Goal: Transaction & Acquisition: Purchase product/service

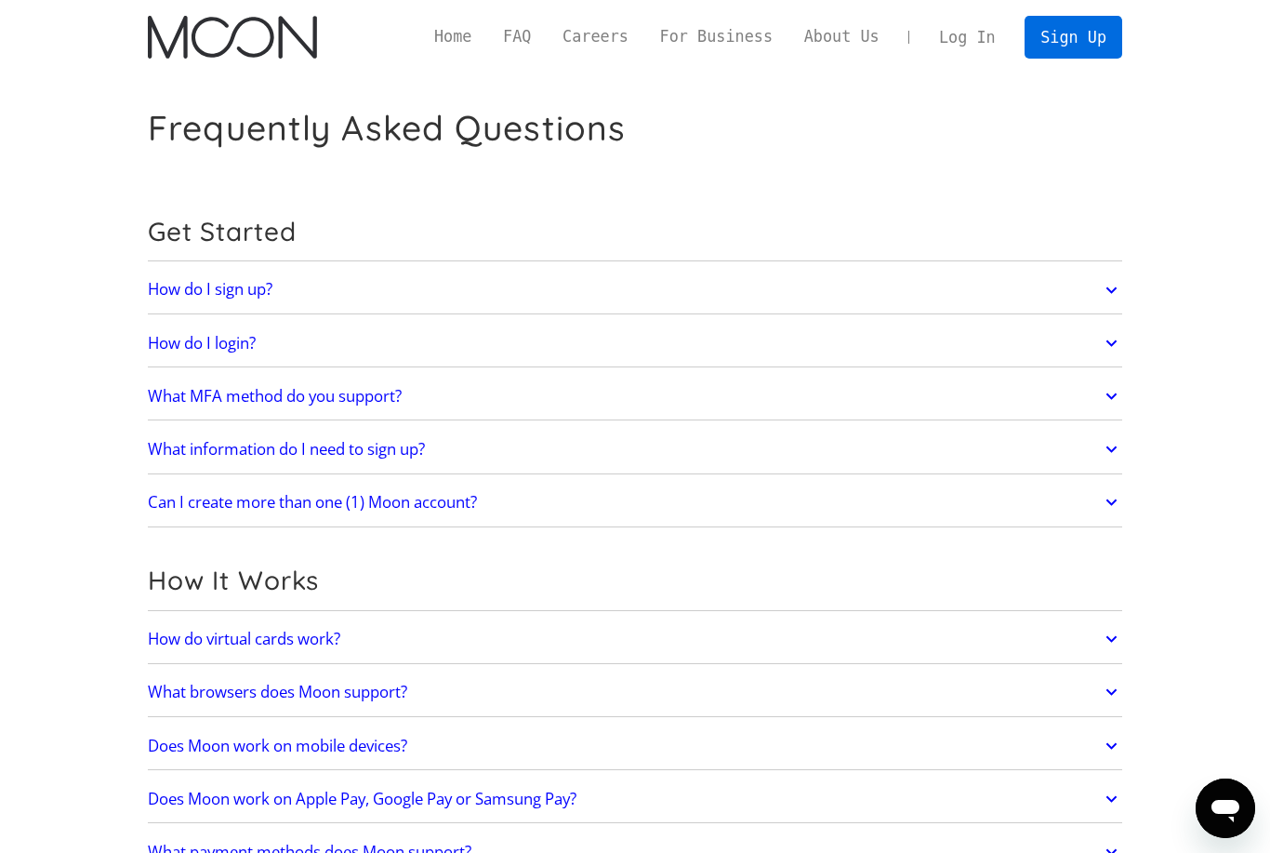
click at [1076, 31] on link "Sign Up" at bounding box center [1073, 37] width 97 height 42
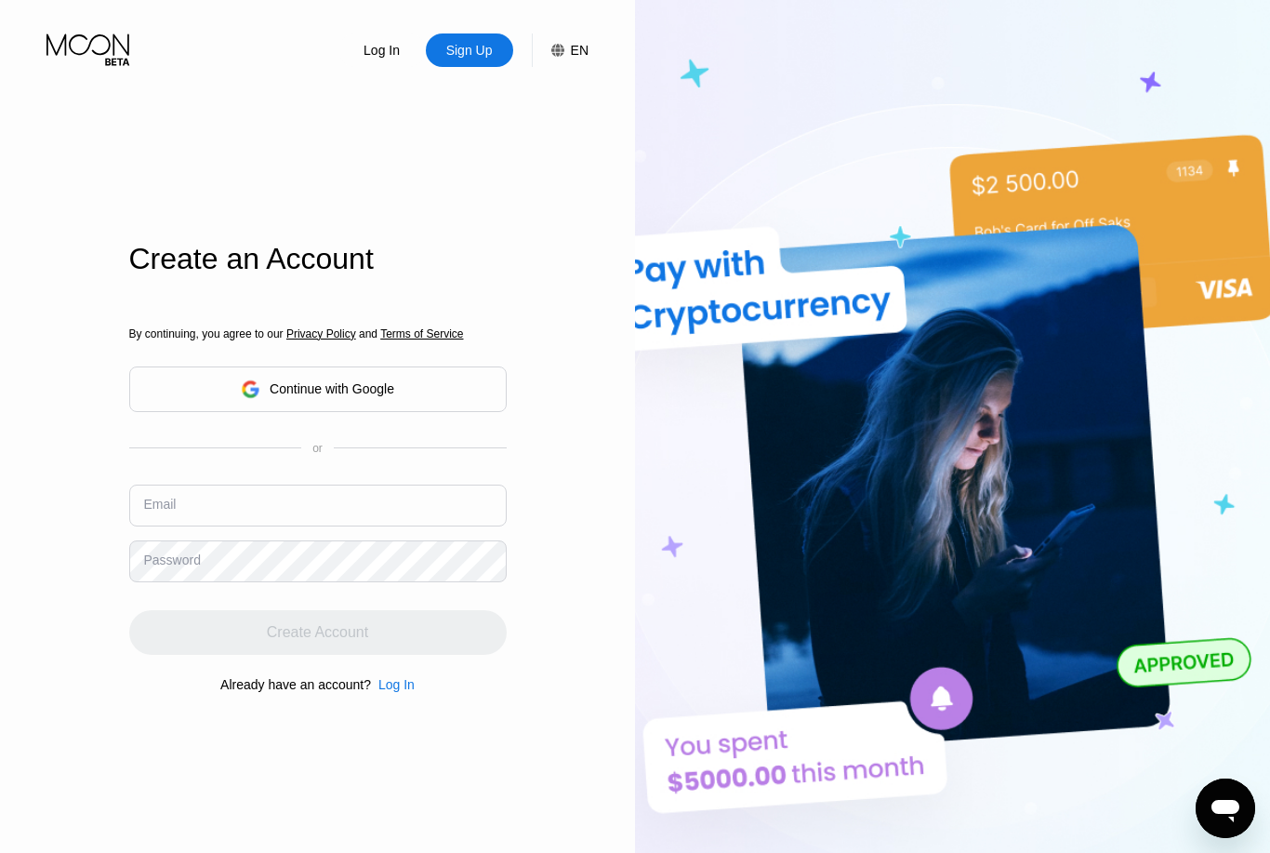
click at [356, 526] on input "text" at bounding box center [317, 505] width 377 height 42
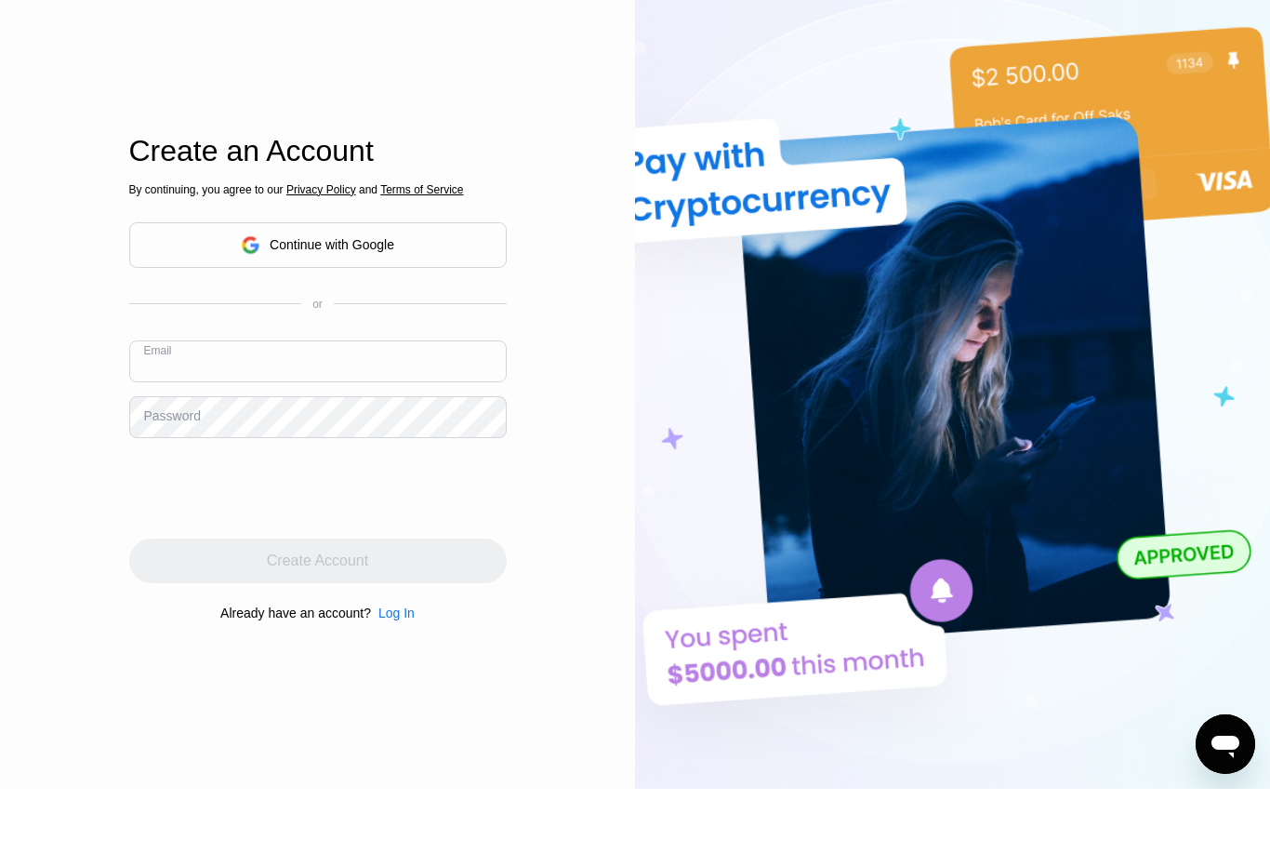
scroll to position [46, 0]
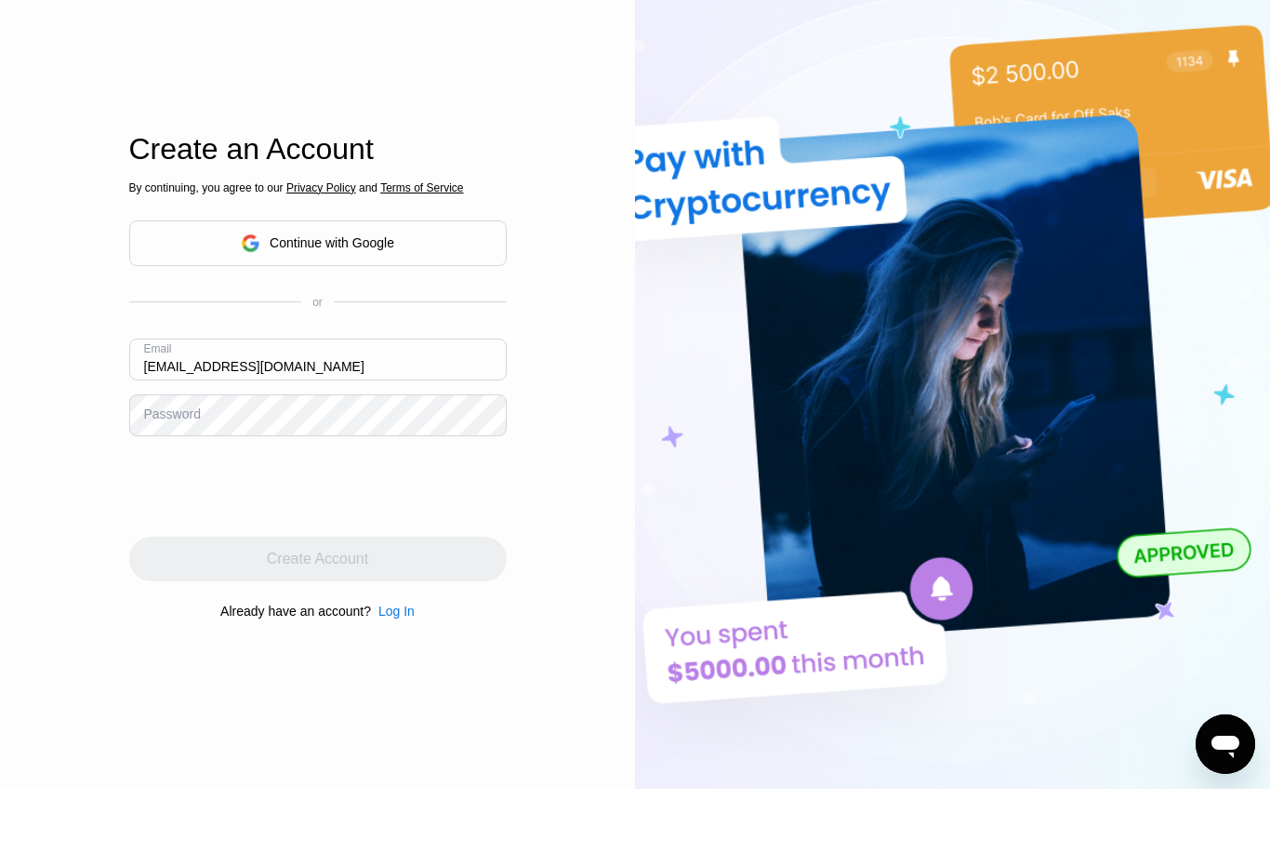
type input "[EMAIL_ADDRESS][DOMAIN_NAME]"
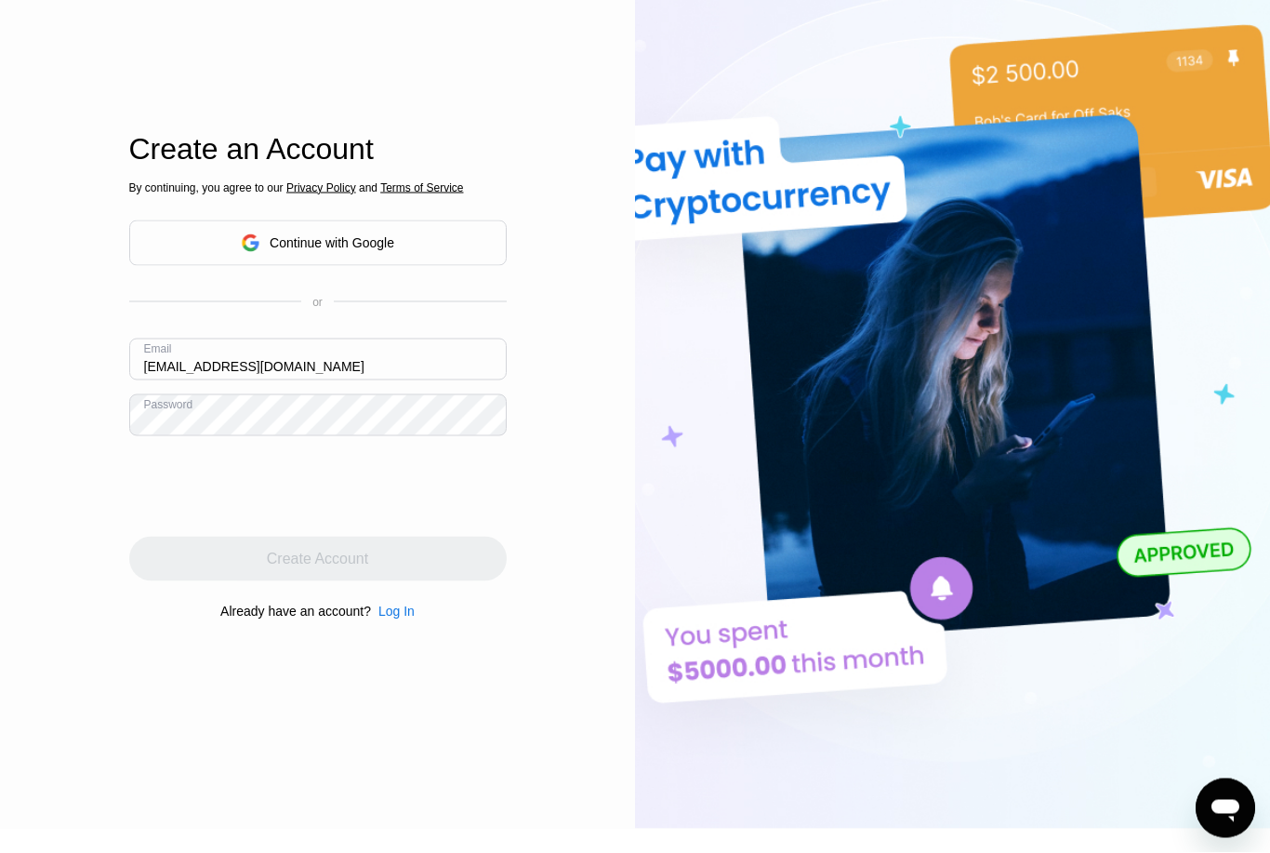
scroll to position [111, 0]
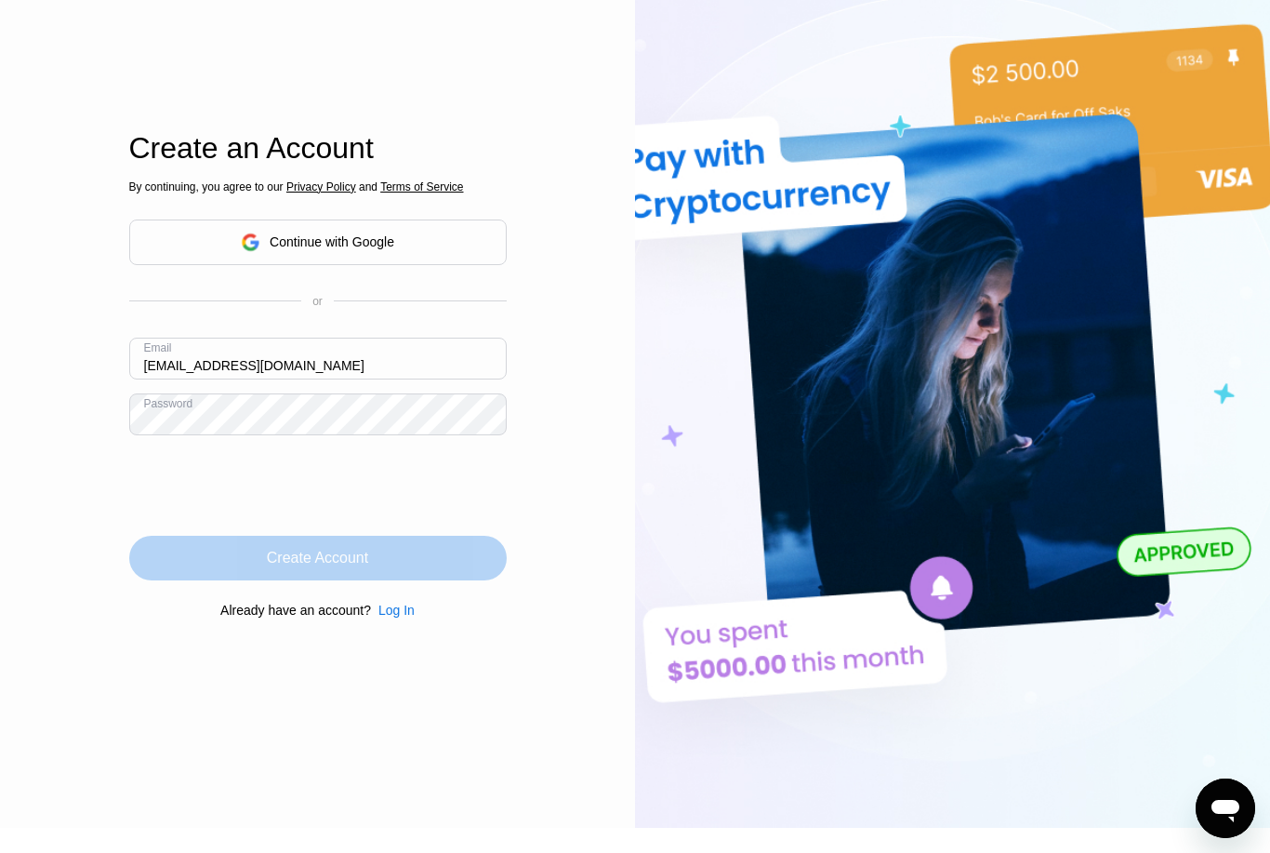
click at [370, 580] on div "Create Account" at bounding box center [317, 558] width 377 height 45
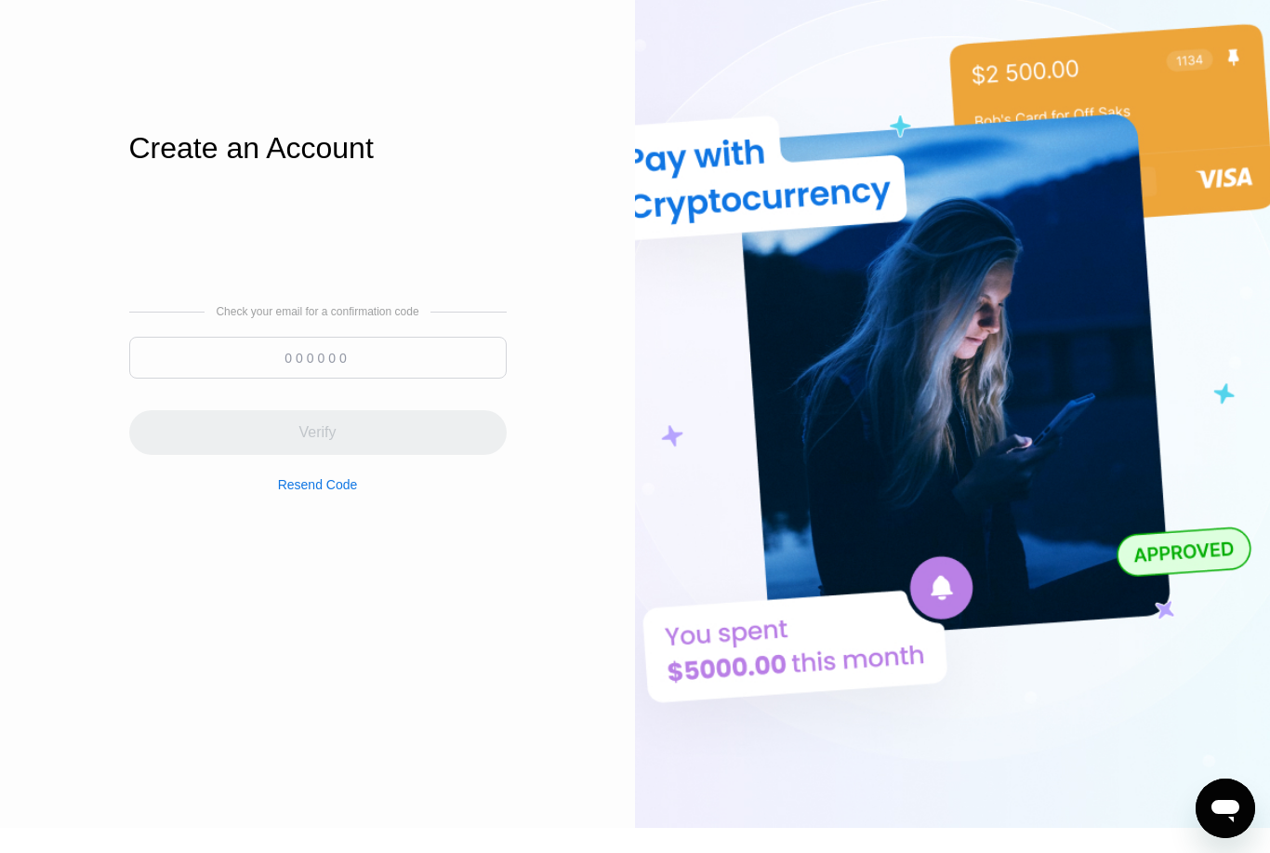
click at [383, 378] on input at bounding box center [317, 358] width 377 height 42
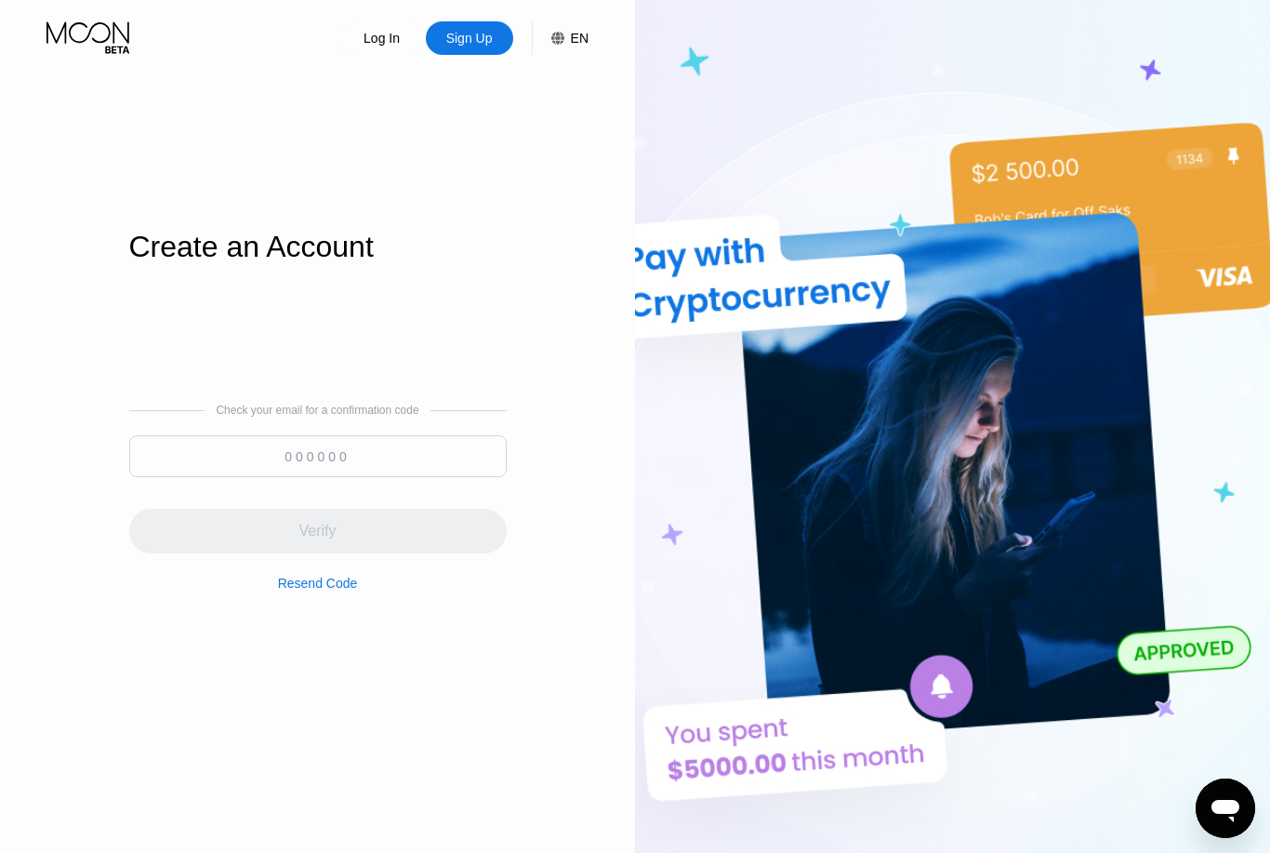
scroll to position [0, 0]
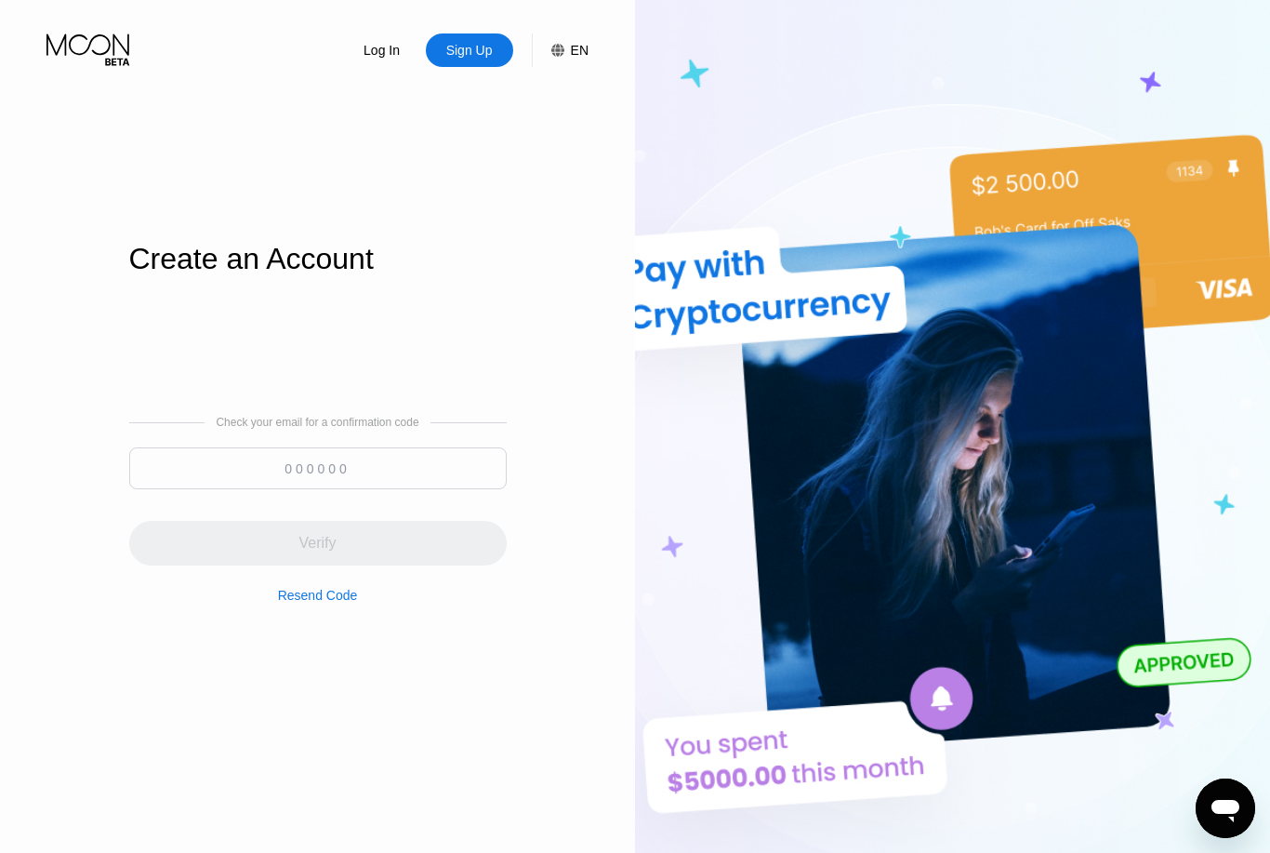
click at [408, 487] on input at bounding box center [317, 468] width 377 height 42
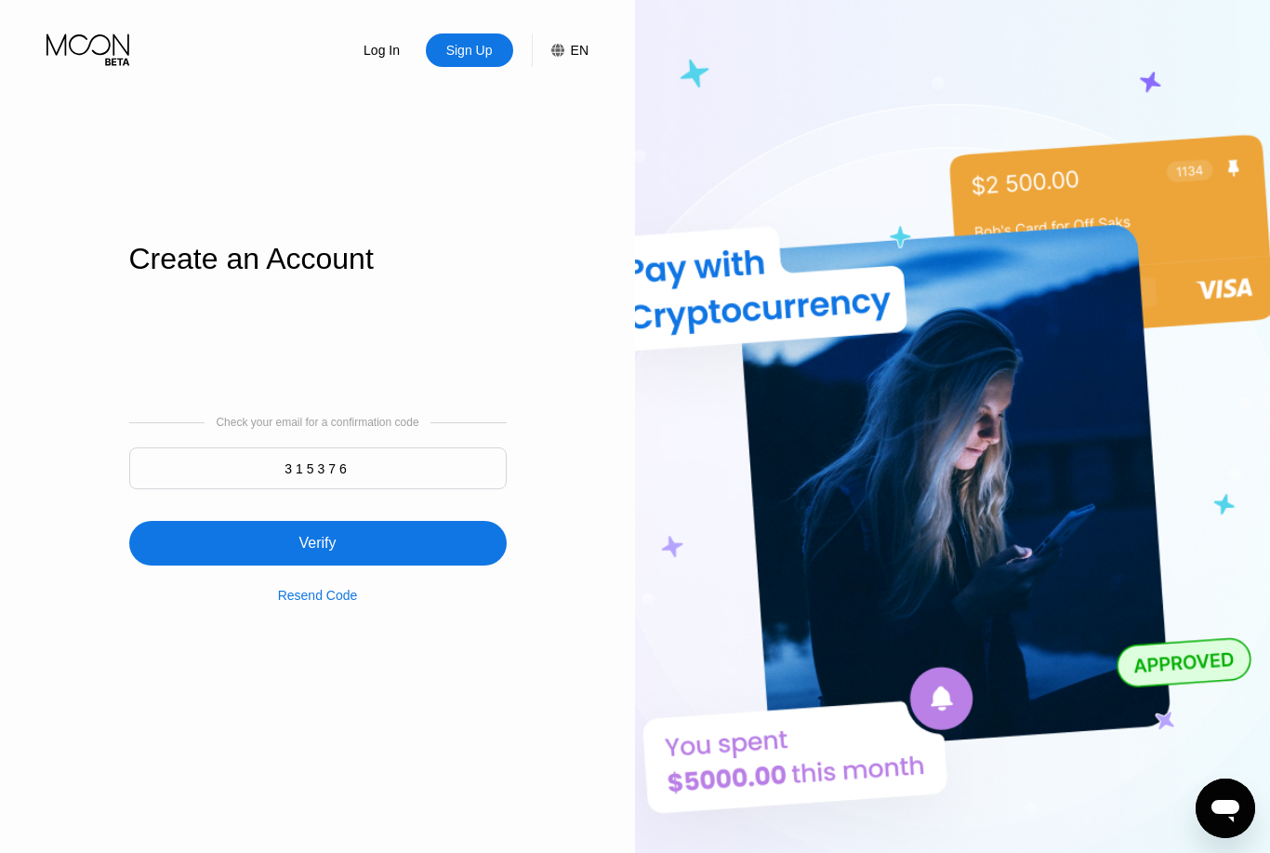
type input "315376"
click at [237, 565] on div "Verify" at bounding box center [317, 543] width 377 height 45
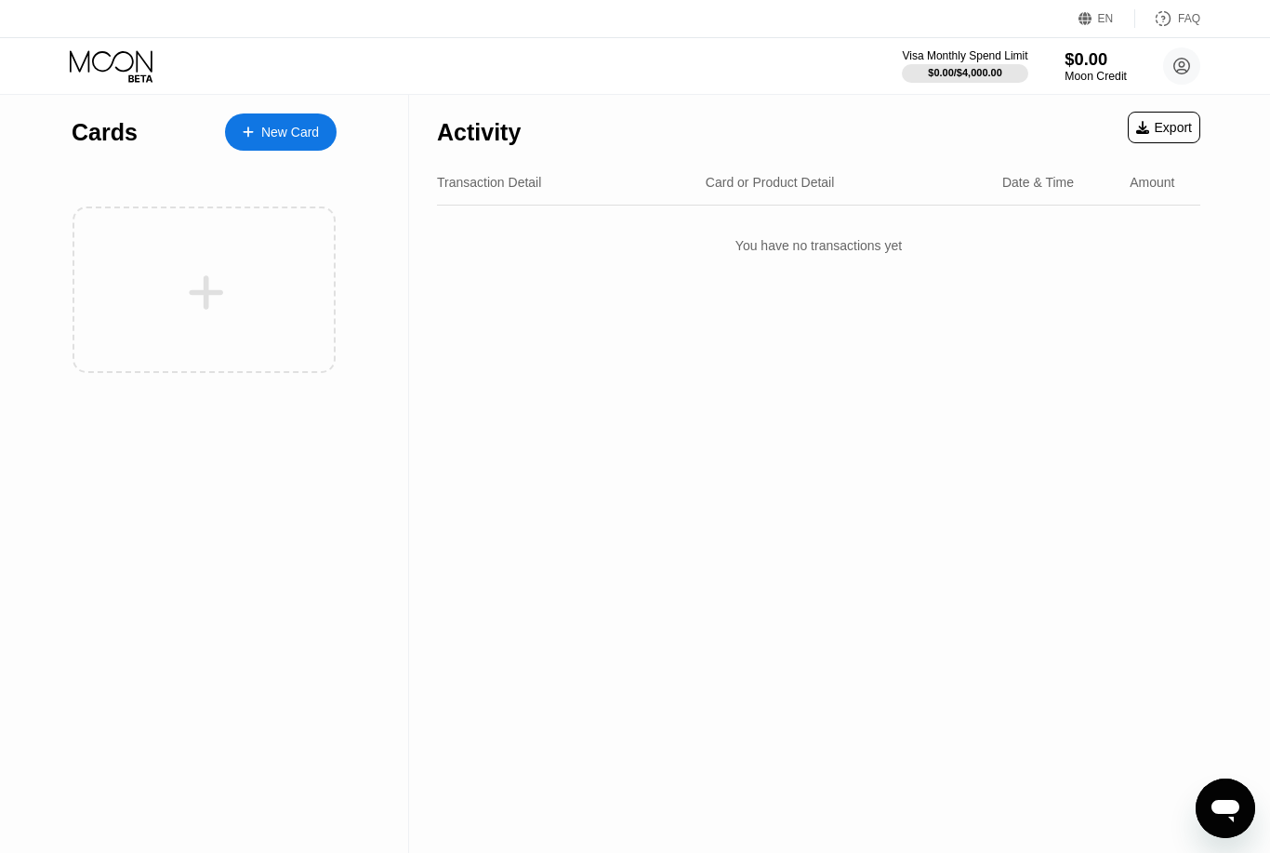
click at [1097, 73] on div "Moon Credit" at bounding box center [1096, 76] width 62 height 13
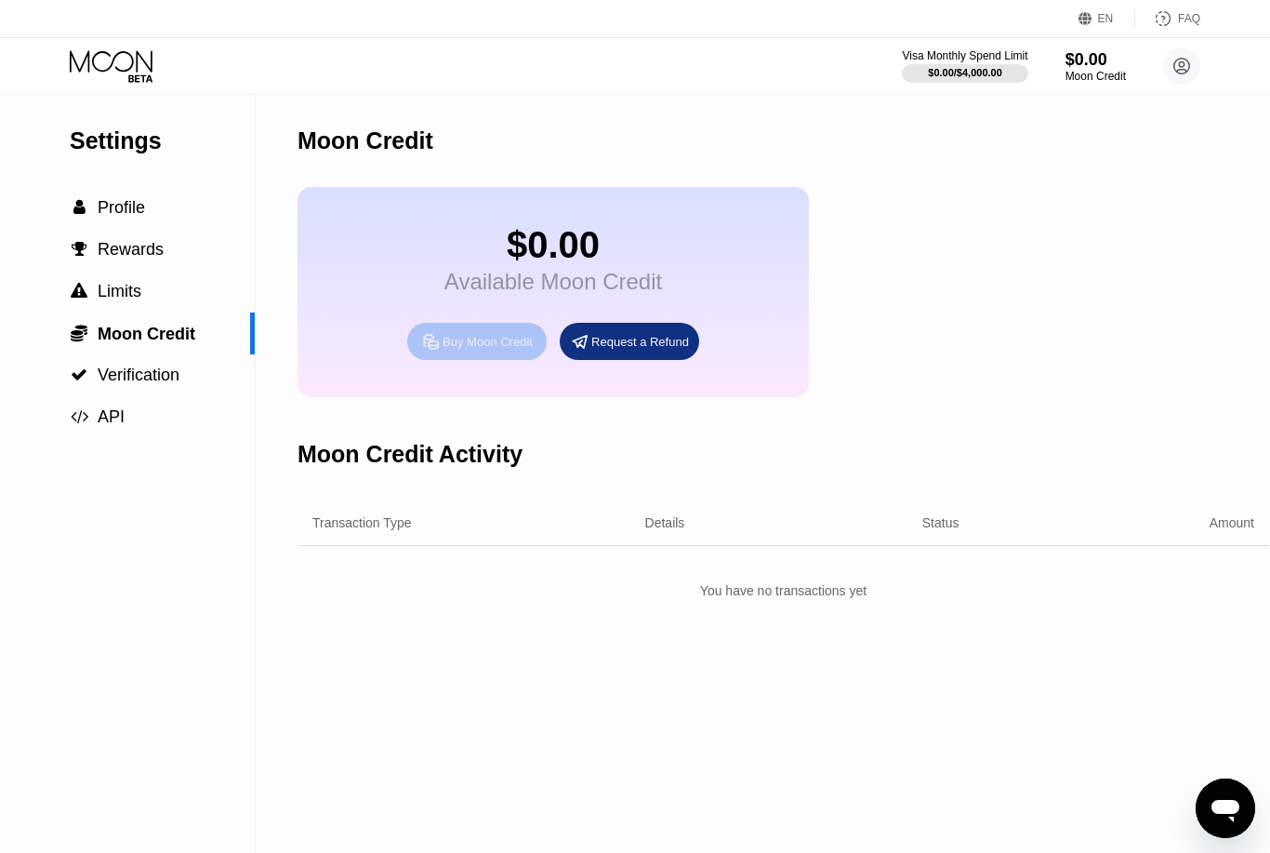
click at [491, 350] on div "Buy Moon Credit" at bounding box center [488, 342] width 90 height 16
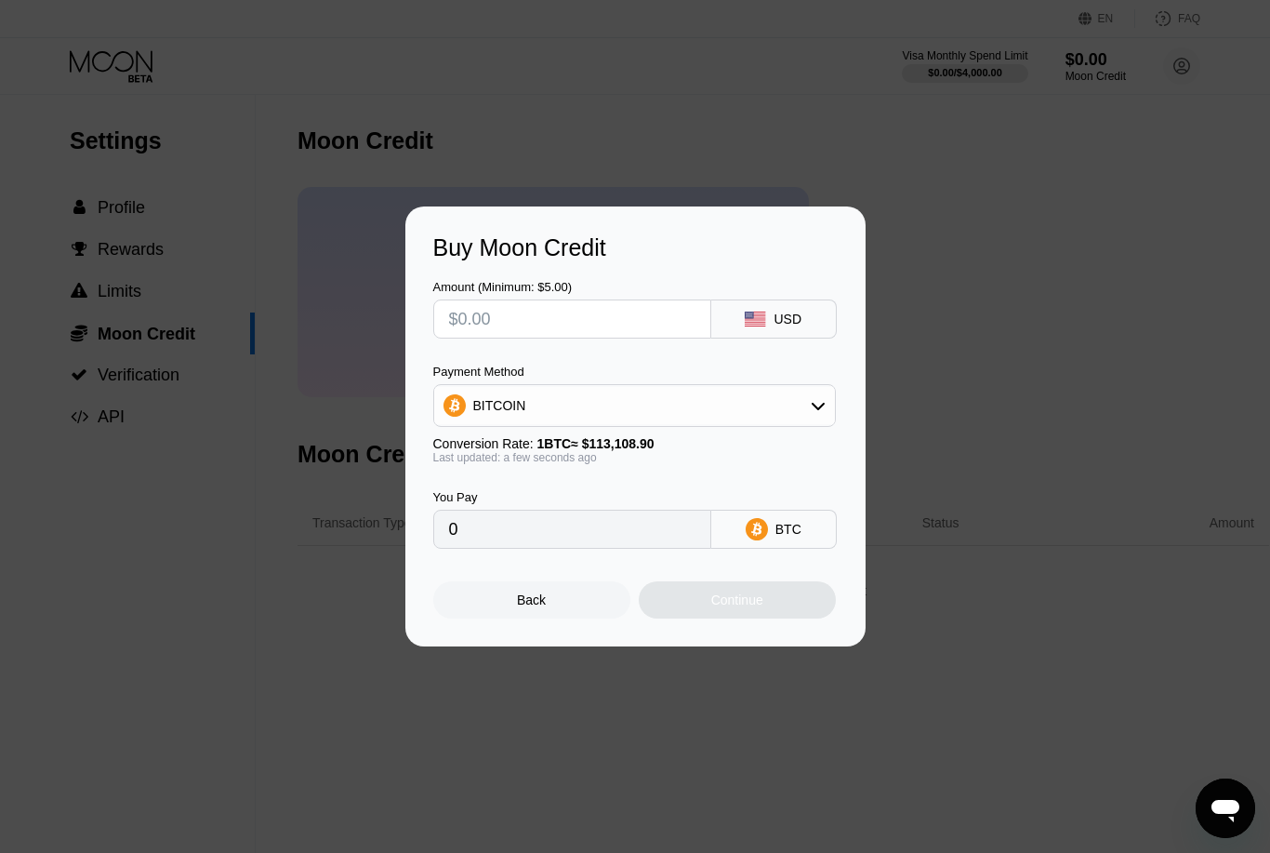
click at [634, 320] on input "text" at bounding box center [572, 318] width 246 height 37
click at [691, 320] on input "text" at bounding box center [572, 318] width 246 height 37
type input "$5"
type input "0.00004421"
type input "$50"
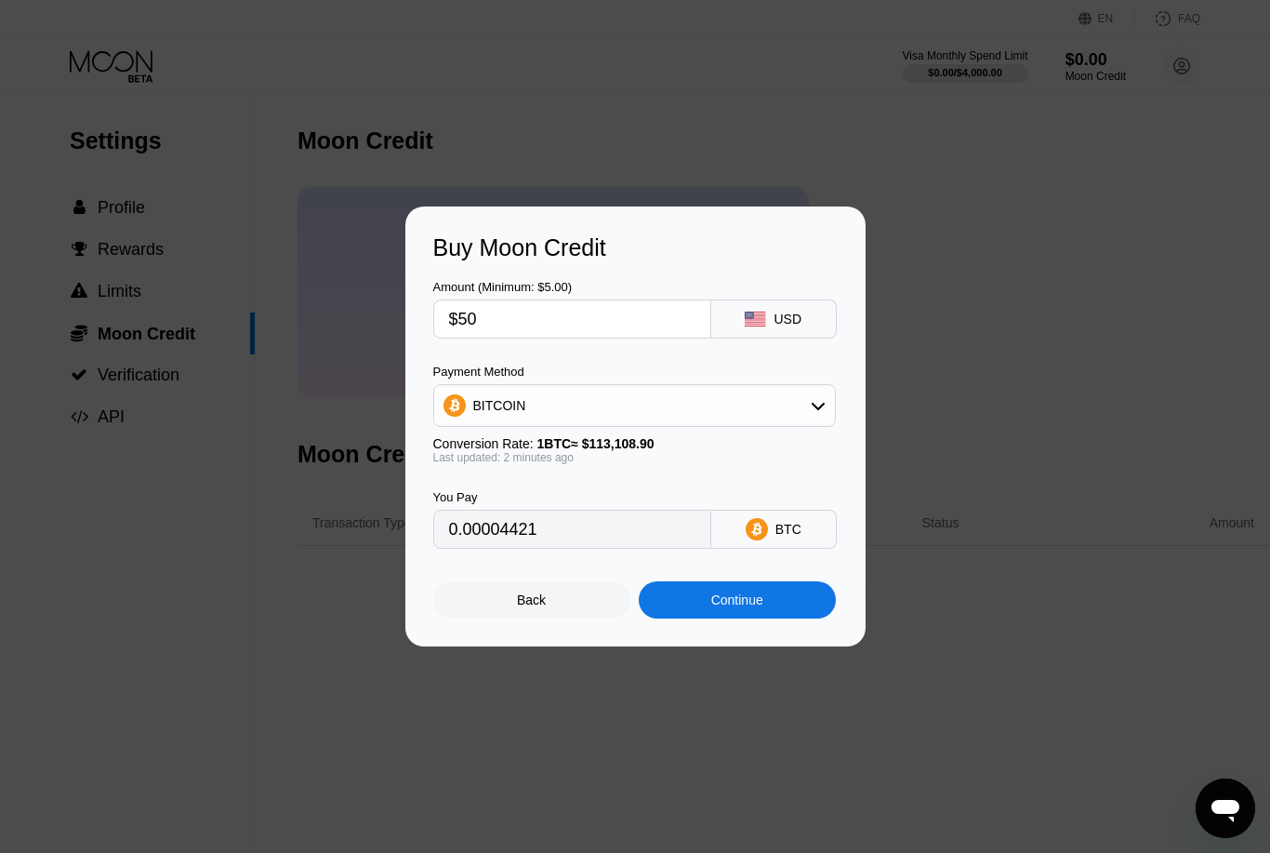
type input "0.00044206"
type input "$5"
type input "0.00004421"
type input "0"
type input "$7"
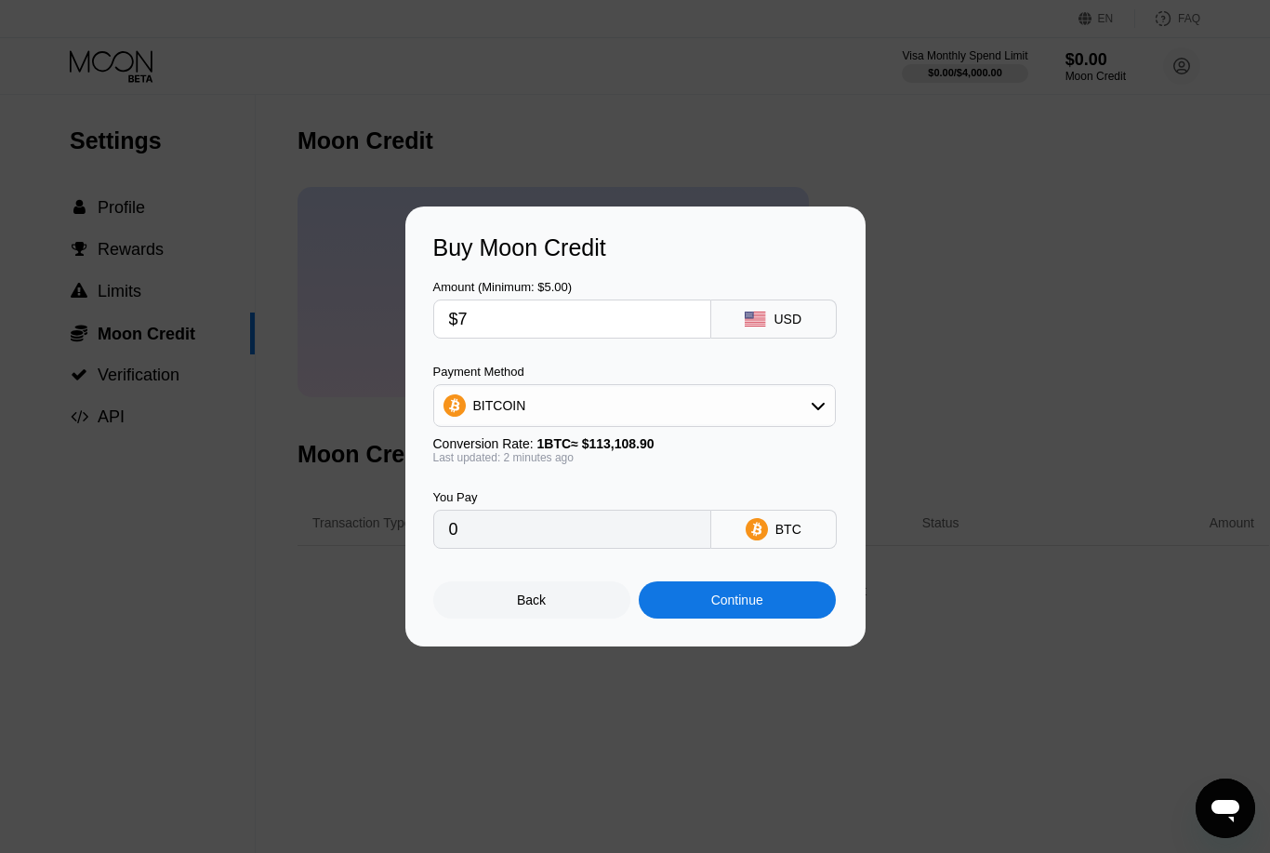
type input "0.00006189"
type input "$70"
type input "0.00061888"
type input "$7"
type input "0.00006189"
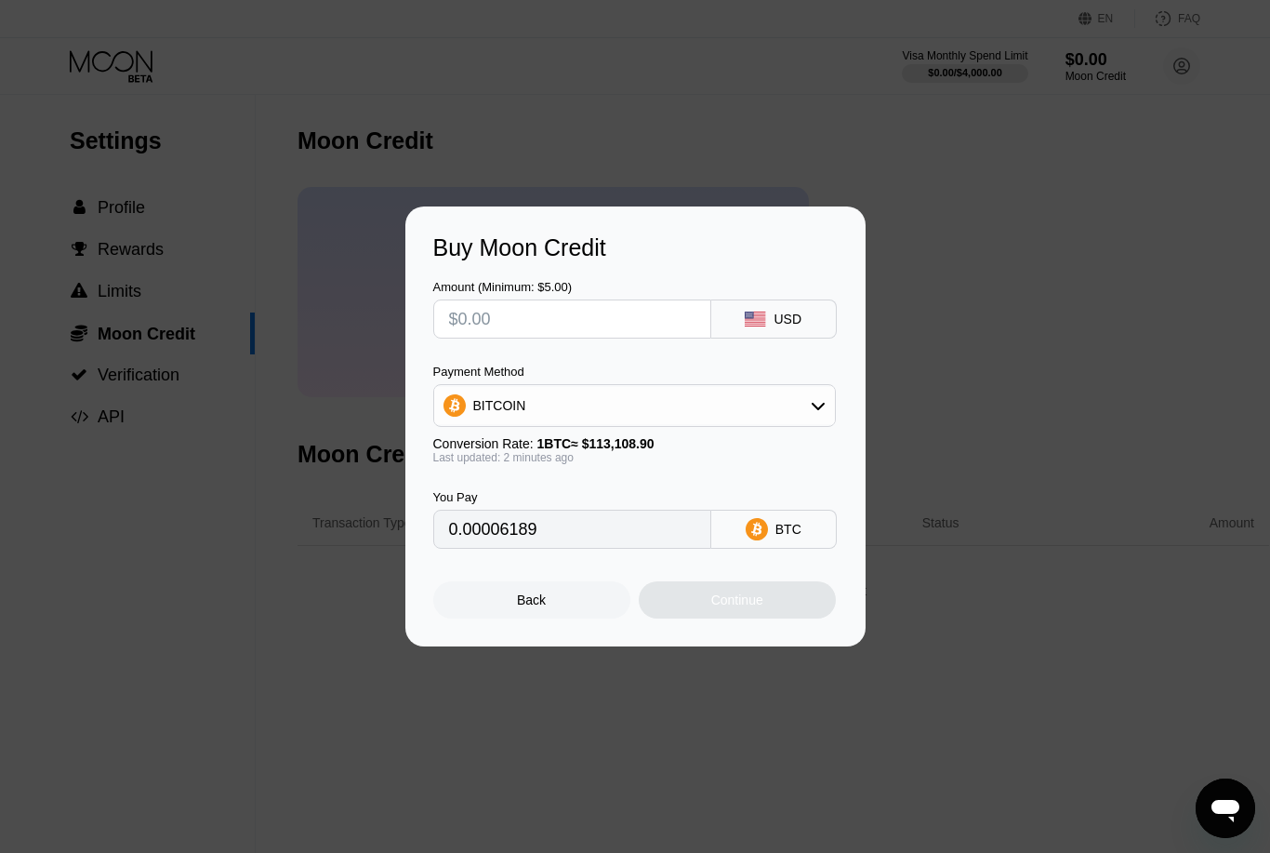
type input "0"
type input "$1"
type input "0.00000885"
type input "$10"
type input "0.00008842"
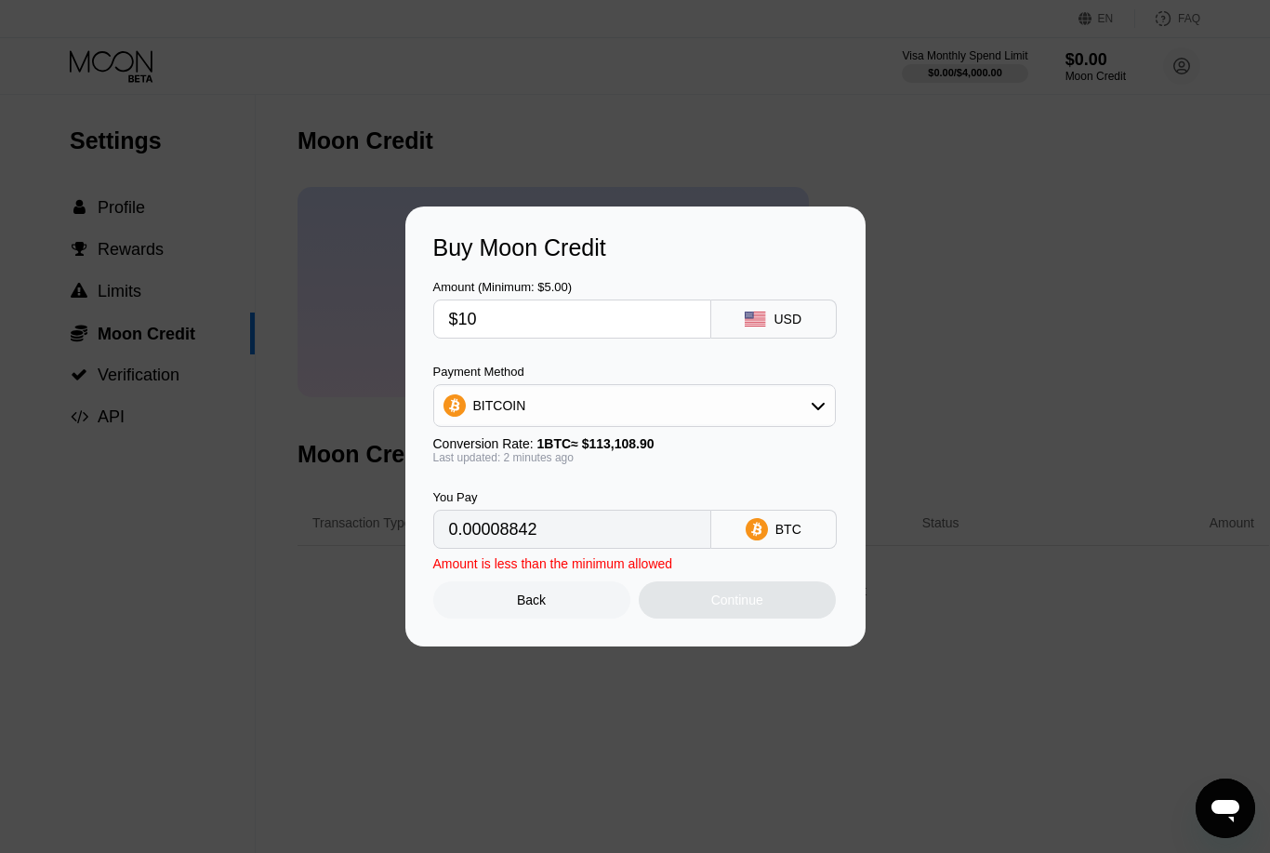
type input "$100"
type input "0.00088411"
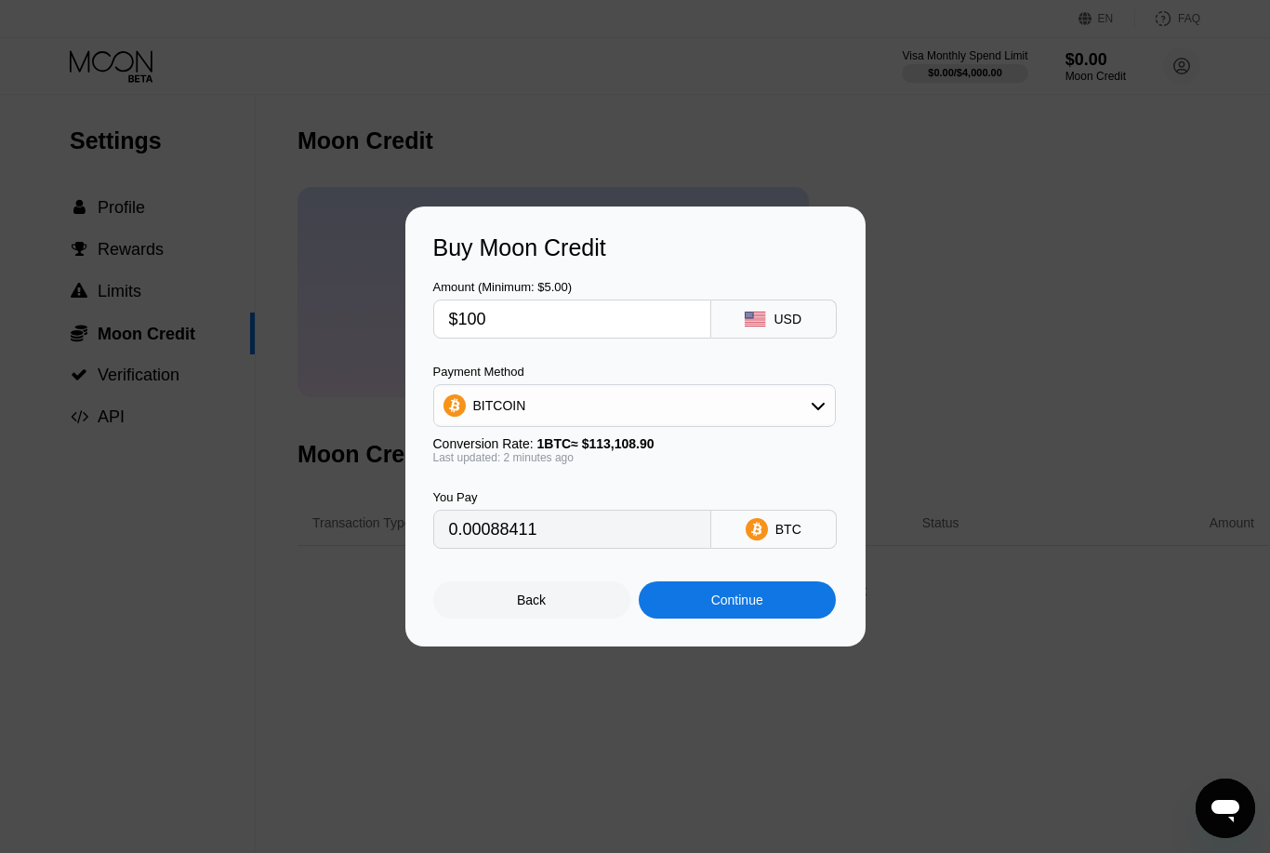
type input "$100"
click at [754, 614] on div "Continue" at bounding box center [737, 599] width 197 height 37
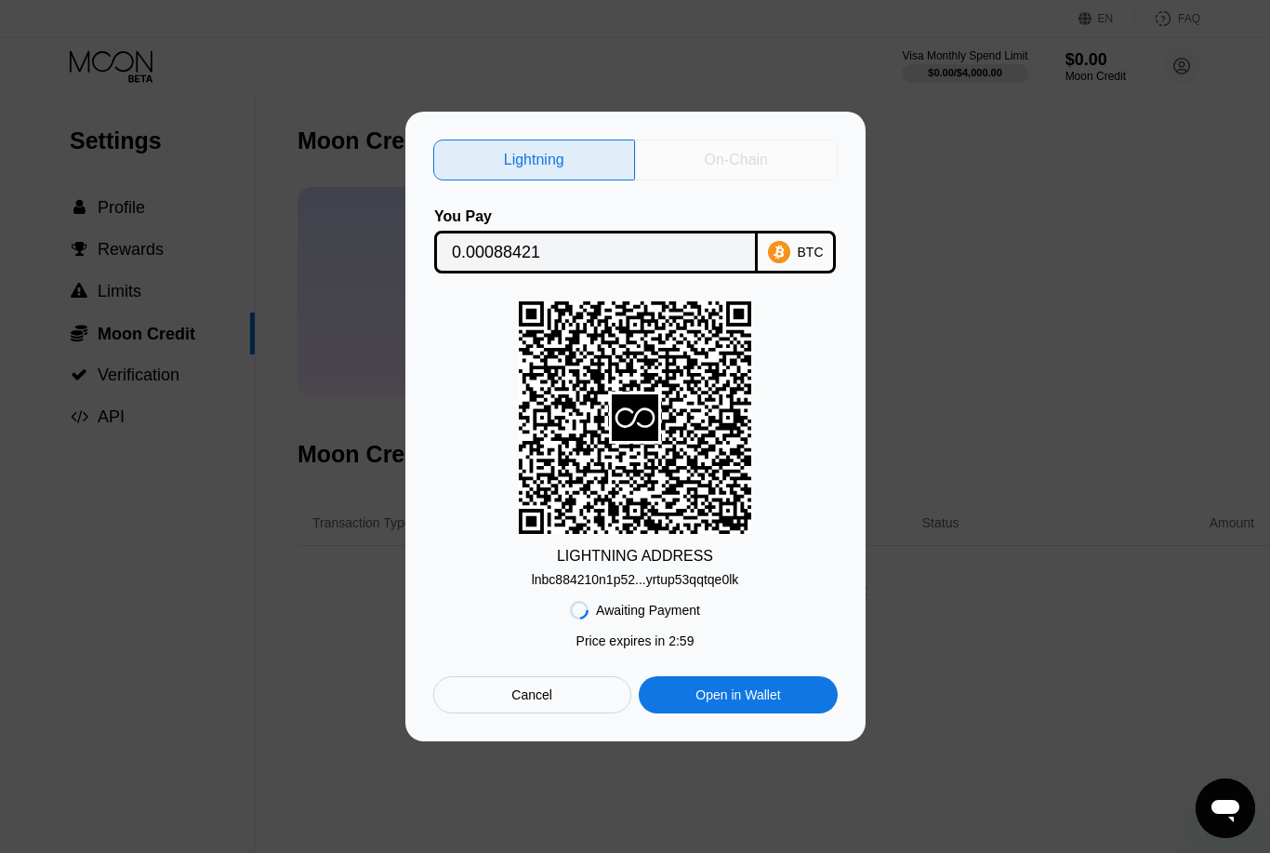
click at [771, 147] on div "On-Chain" at bounding box center [736, 159] width 203 height 41
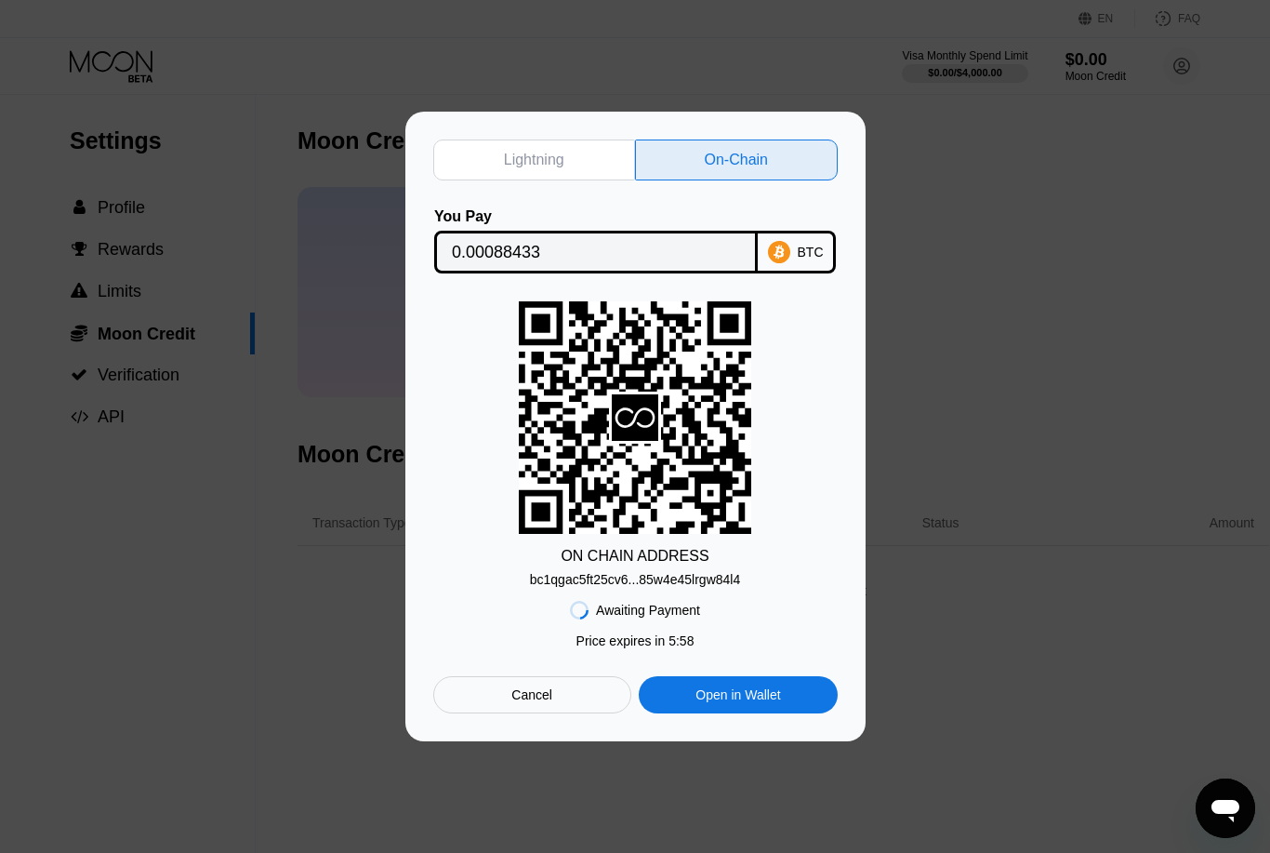
click at [683, 582] on div "bc1qgac5ft25cv6...85w4e45lrgw84l4" at bounding box center [635, 579] width 211 height 15
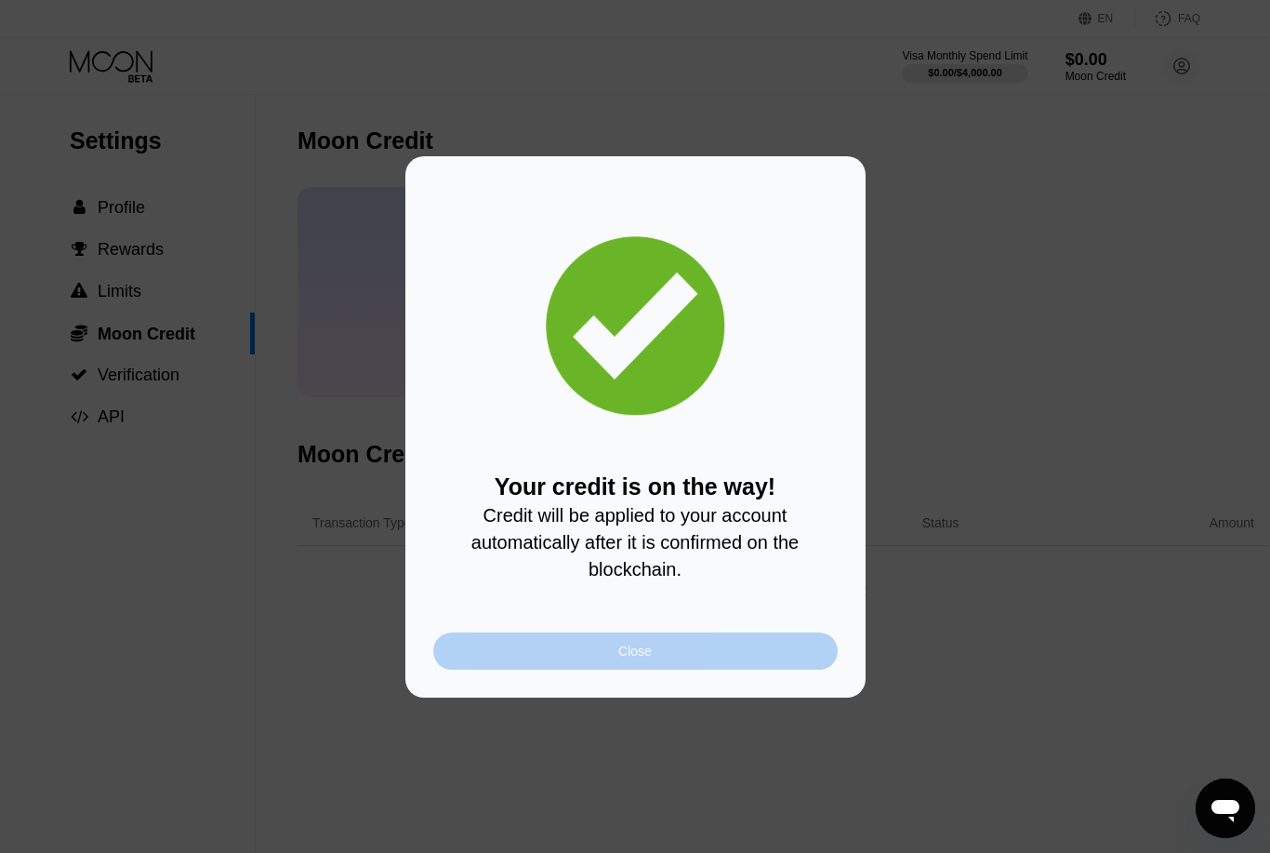
click at [670, 651] on div "Close" at bounding box center [635, 650] width 404 height 37
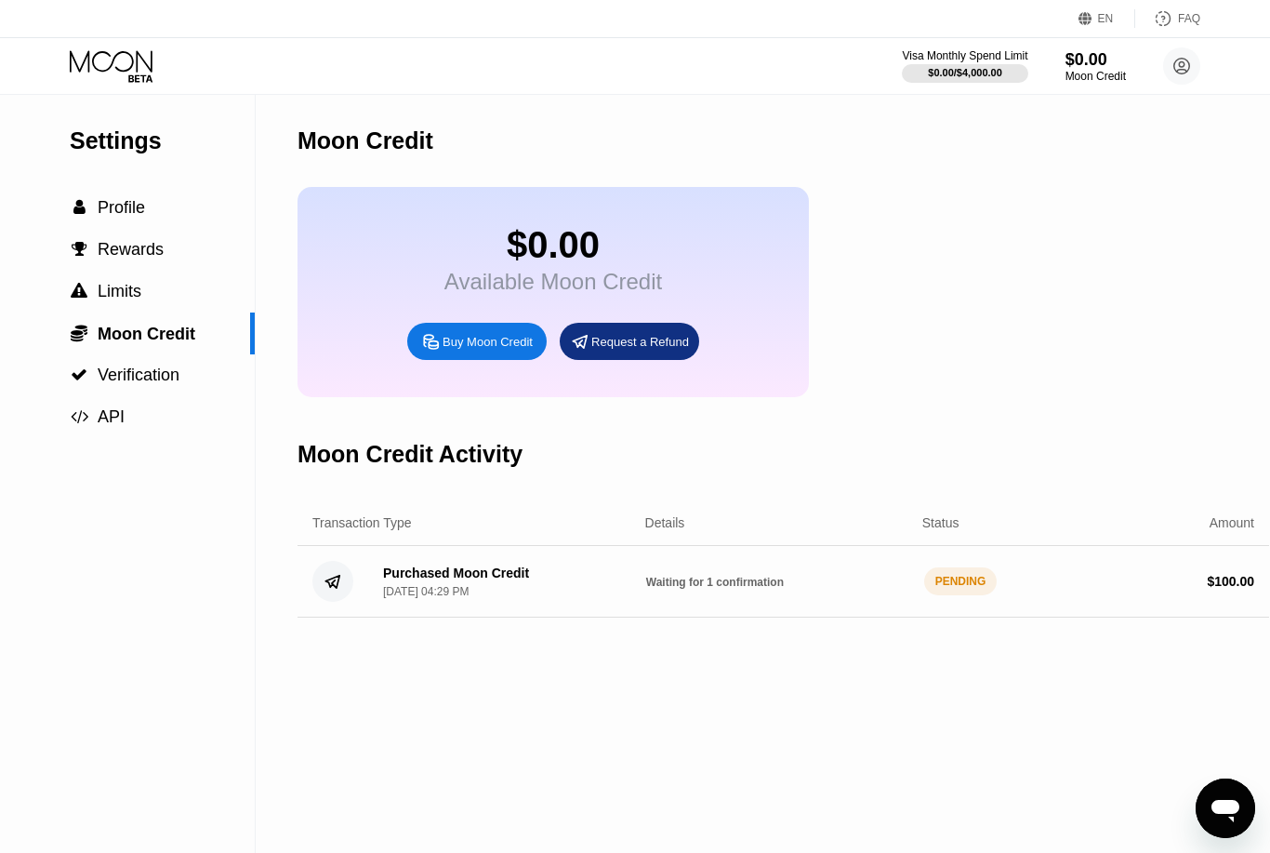
click at [479, 328] on div "$0.00 Available Moon Credit Buy Moon Credit Request a Refund" at bounding box center [553, 292] width 511 height 210
click at [121, 208] on span "Profile" at bounding box center [121, 207] width 47 height 19
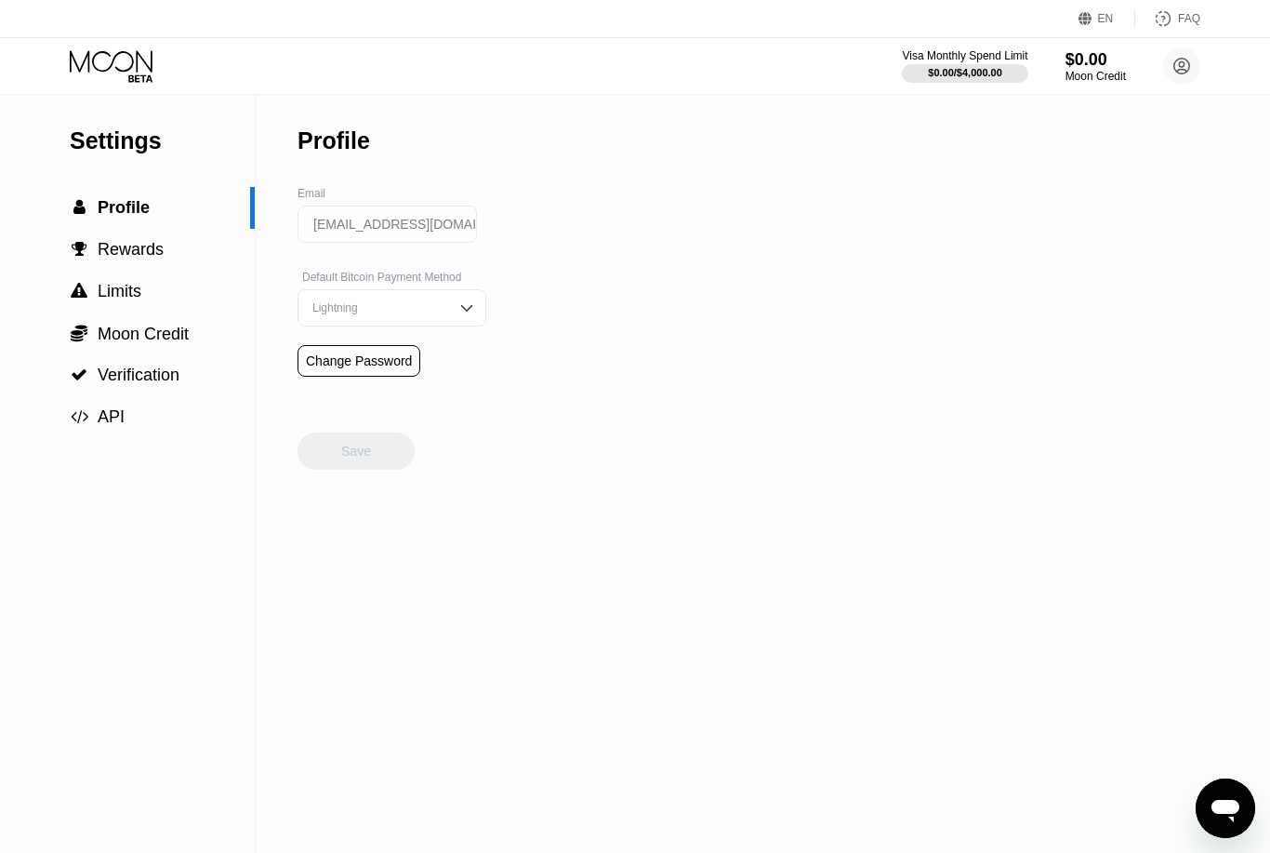
click at [127, 54] on icon at bounding box center [113, 66] width 86 height 33
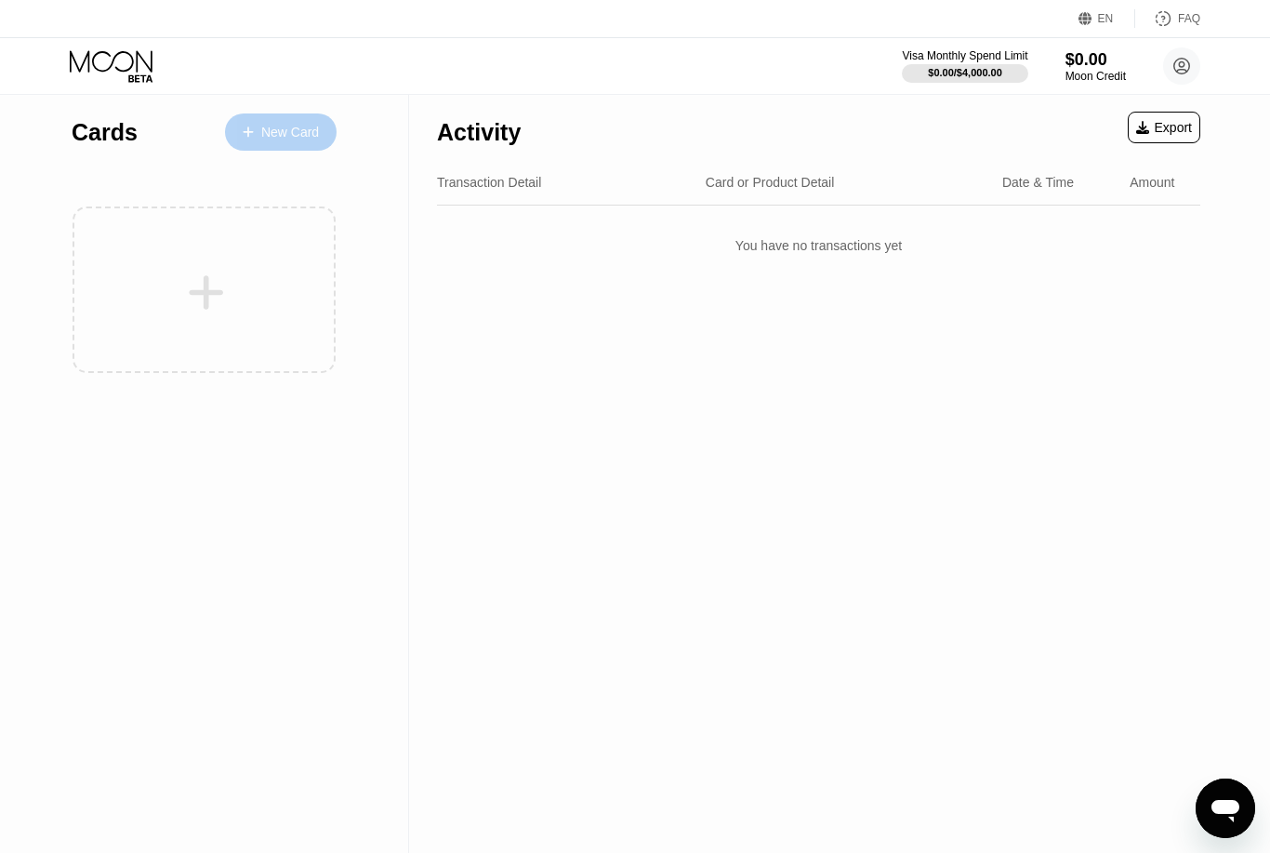
click at [278, 118] on div "New Card" at bounding box center [281, 131] width 112 height 37
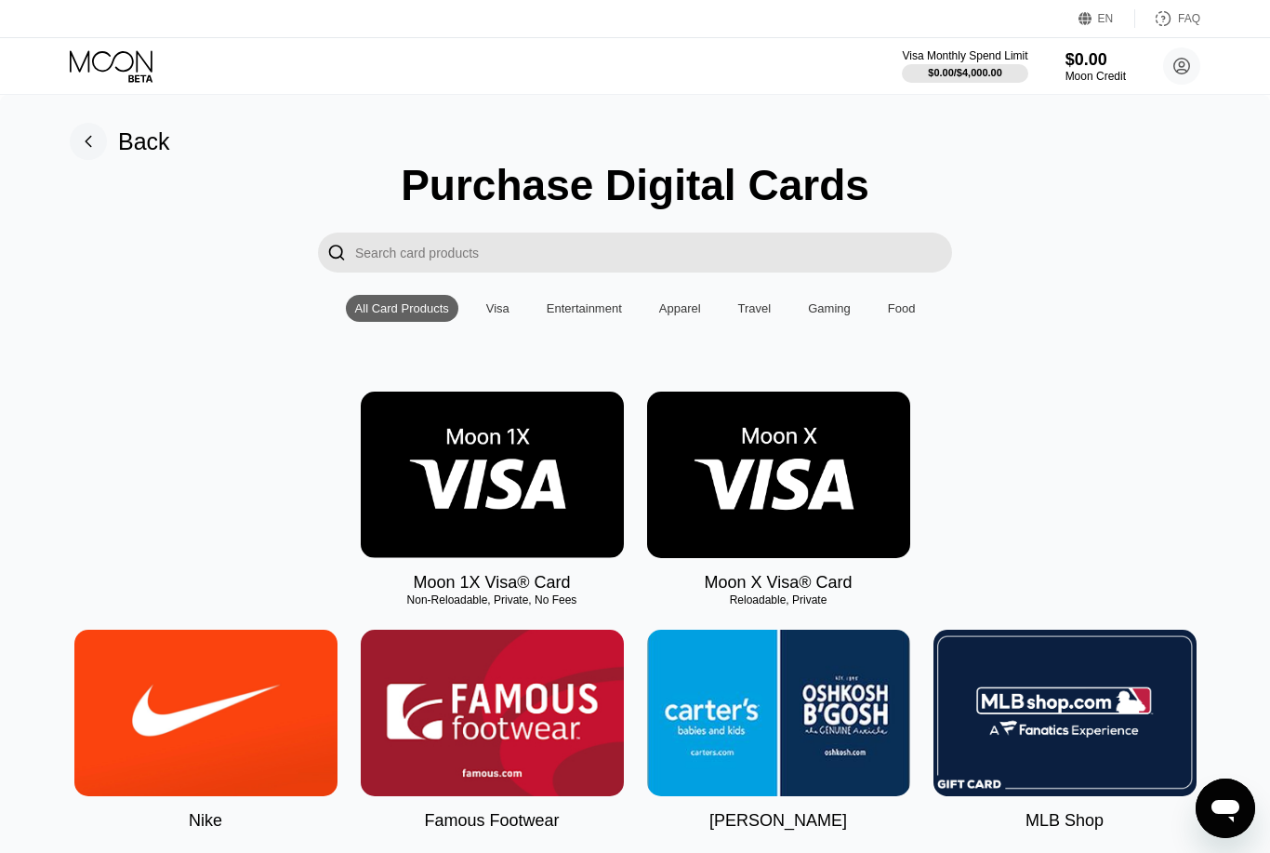
click at [560, 465] on img at bounding box center [492, 474] width 263 height 166
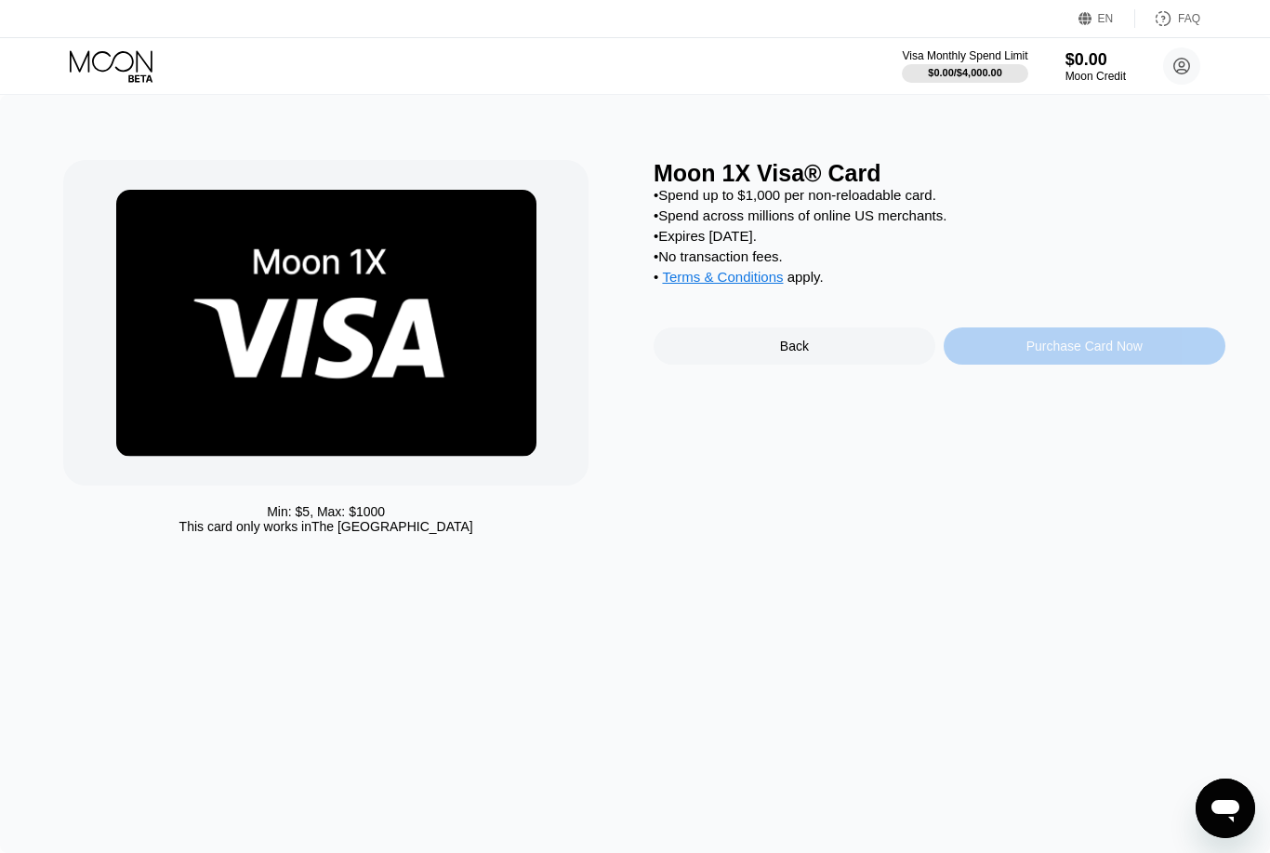
click at [1103, 353] on div "Purchase Card Now" at bounding box center [1084, 345] width 116 height 15
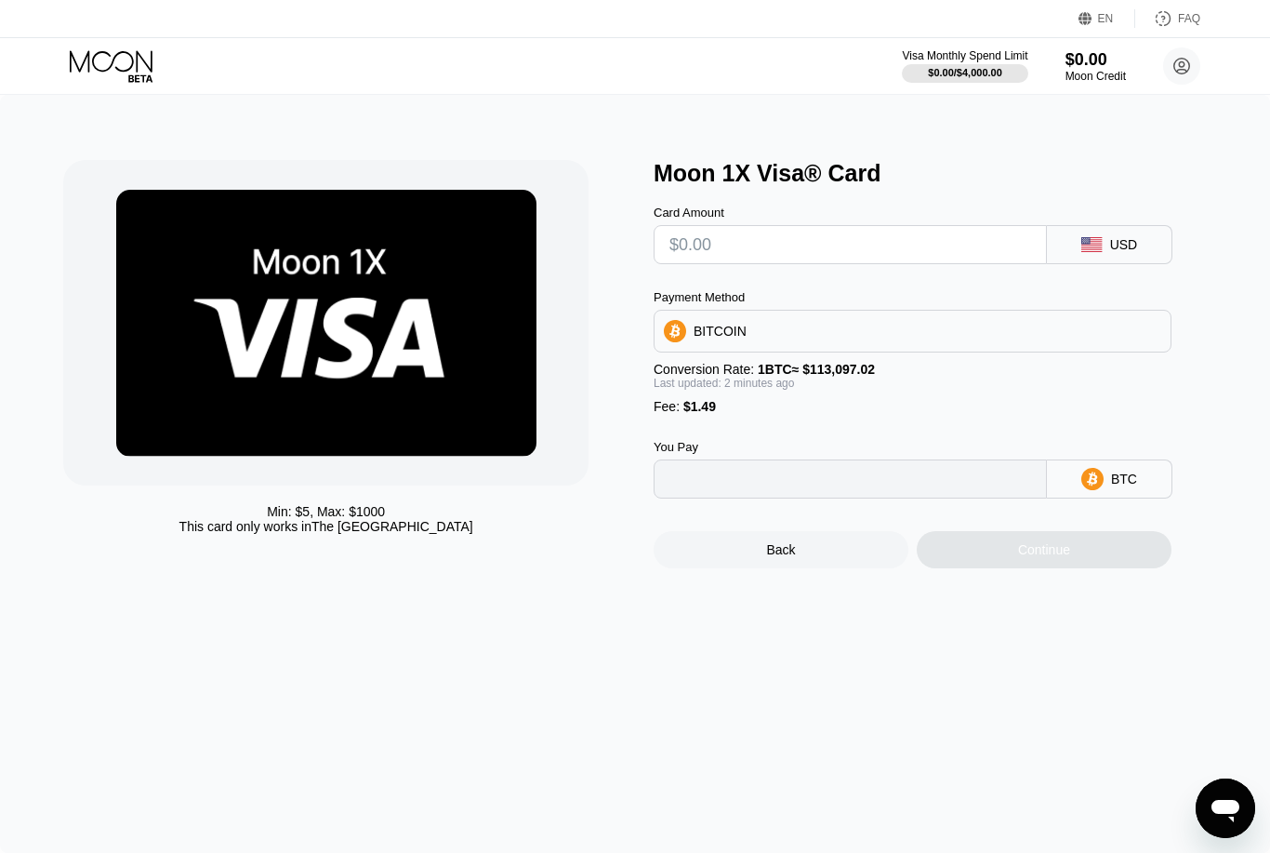
type input "0"
click at [987, 250] on input "text" at bounding box center [850, 244] width 362 height 37
type input "$5"
type input "0.00005739"
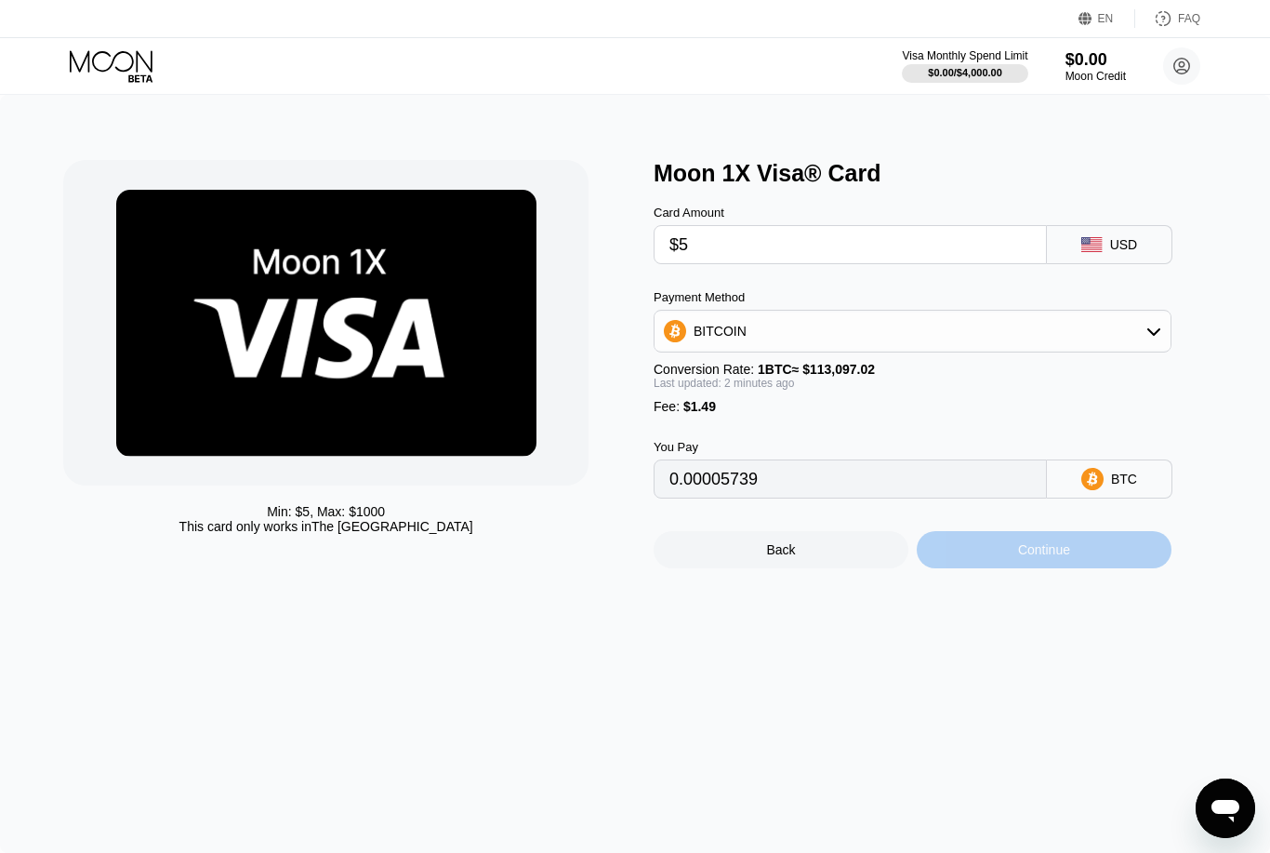
click at [1001, 568] on div "Continue" at bounding box center [1044, 549] width 255 height 37
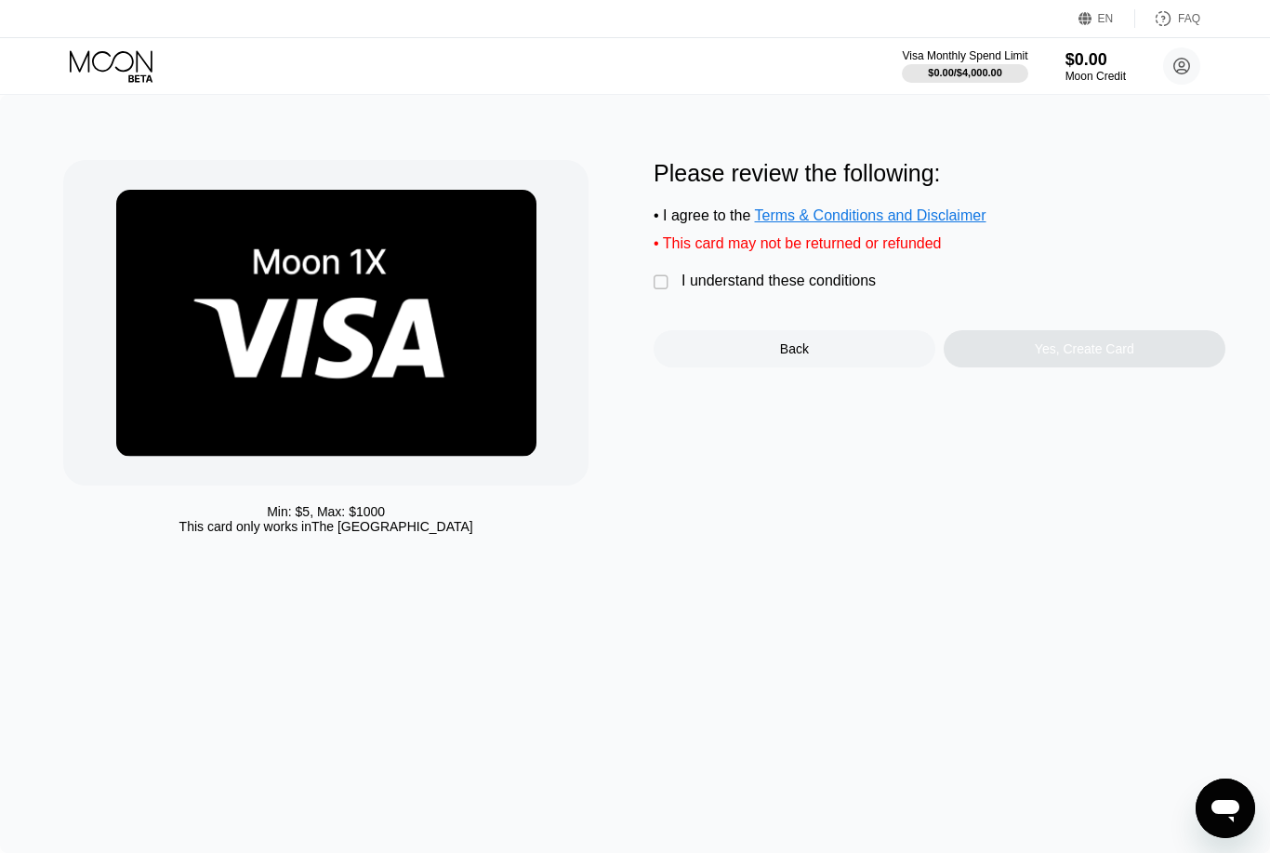
click at [666, 290] on div "" at bounding box center [663, 282] width 19 height 19
click at [773, 364] on div "Back" at bounding box center [795, 348] width 282 height 37
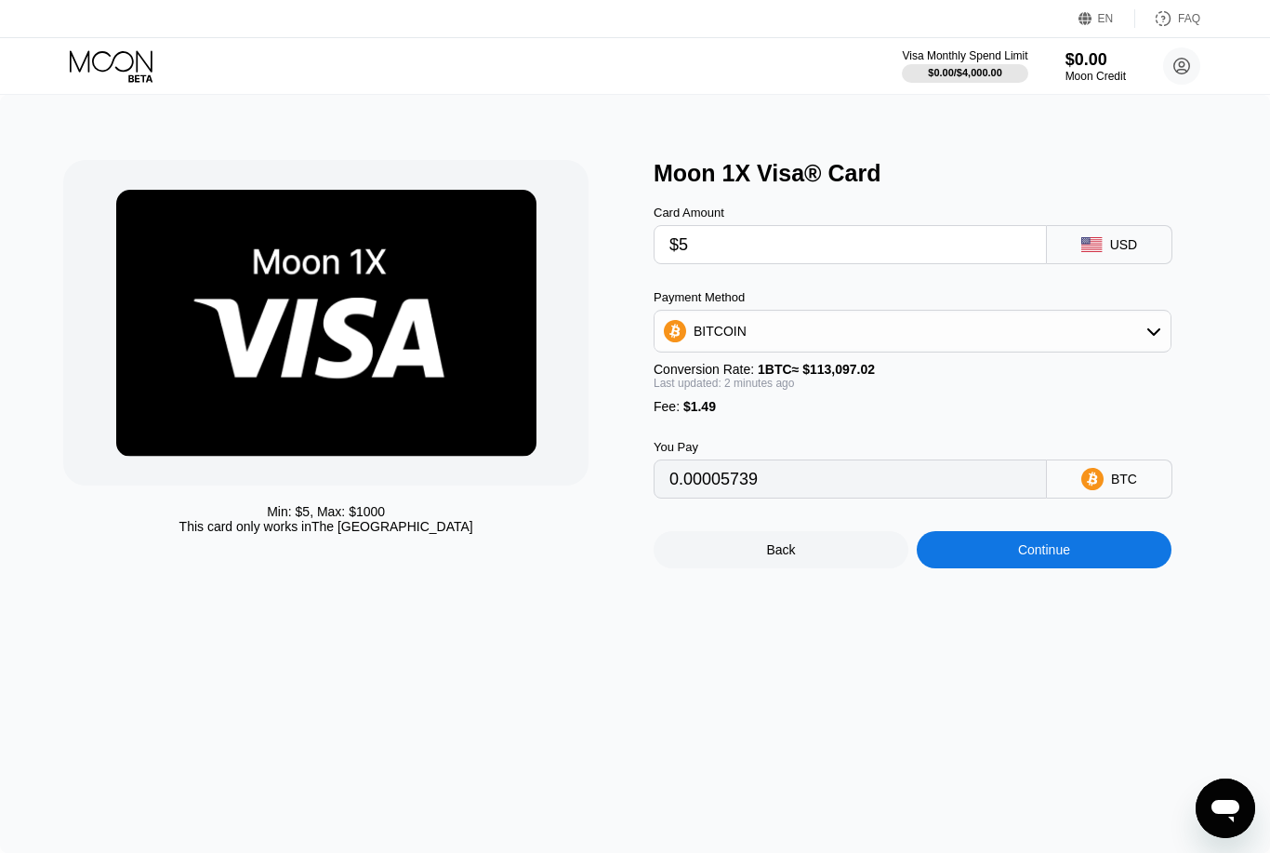
click at [129, 60] on icon at bounding box center [113, 66] width 86 height 33
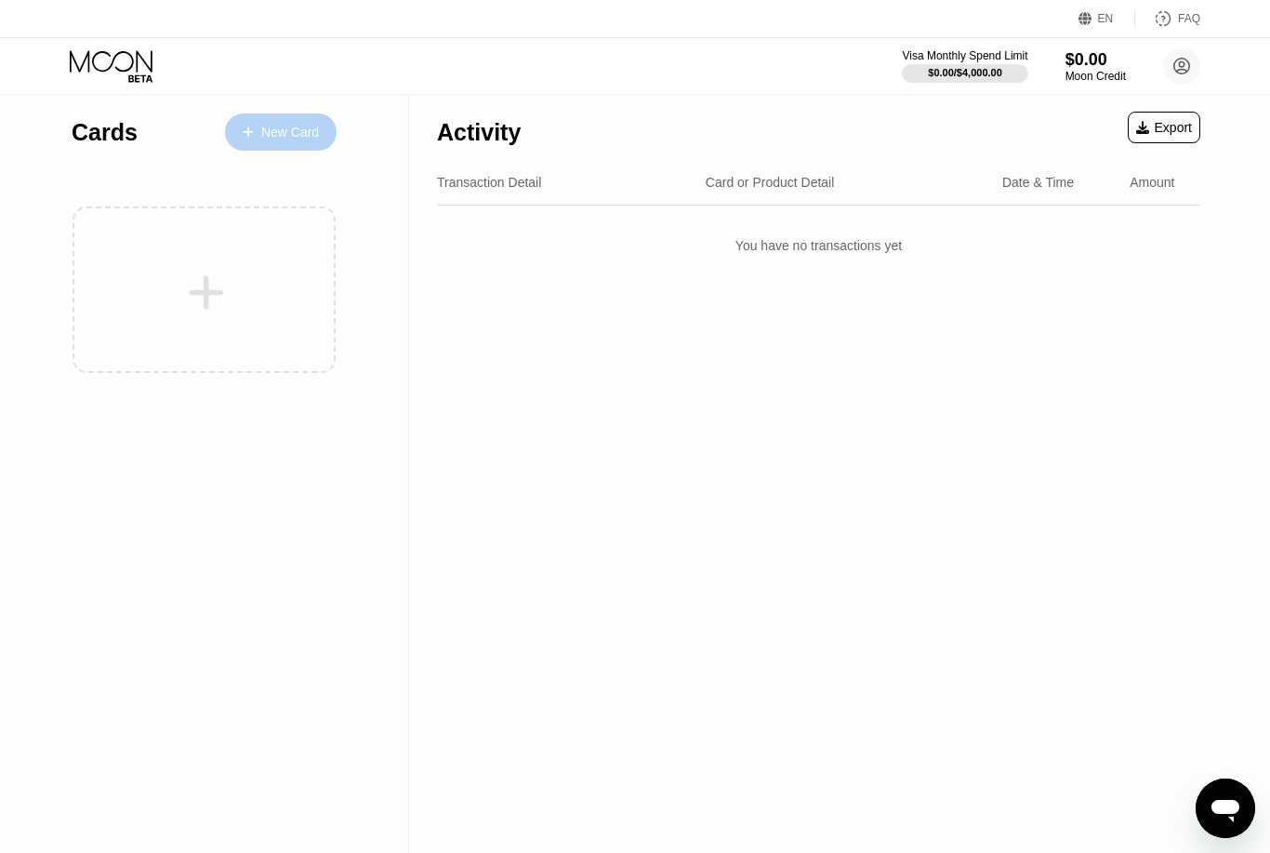
click at [311, 128] on div "New Card" at bounding box center [290, 133] width 58 height 16
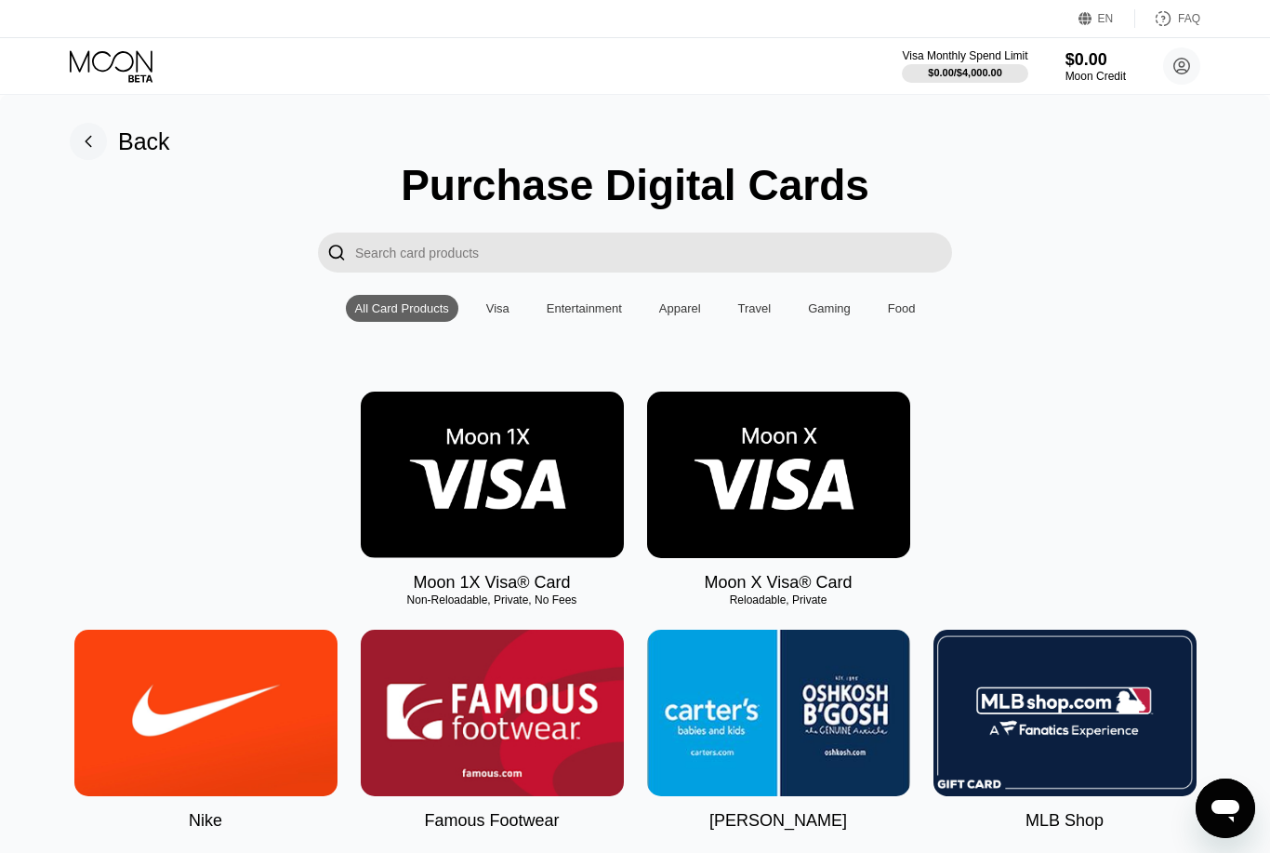
click at [513, 489] on img at bounding box center [492, 474] width 263 height 166
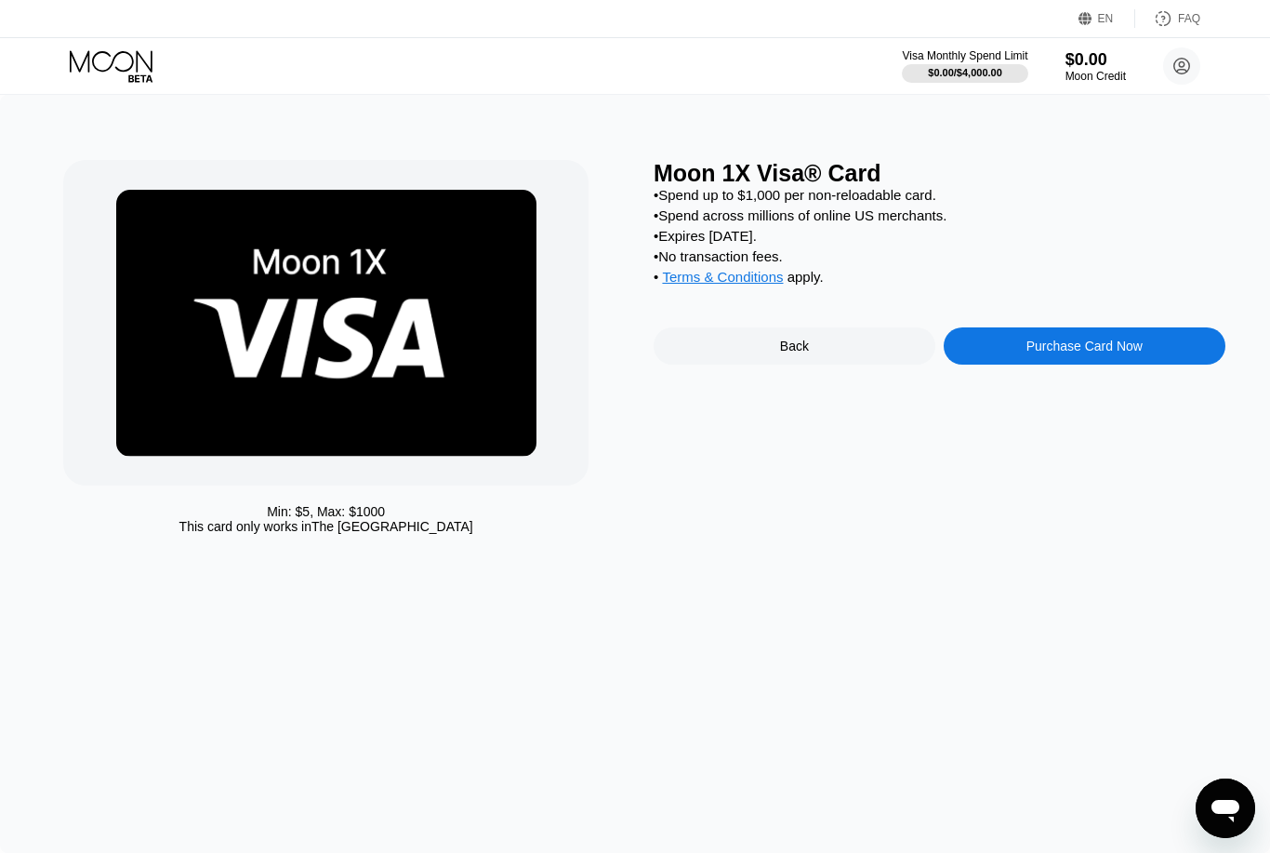
click at [1064, 353] on div "Purchase Card Now" at bounding box center [1084, 345] width 116 height 15
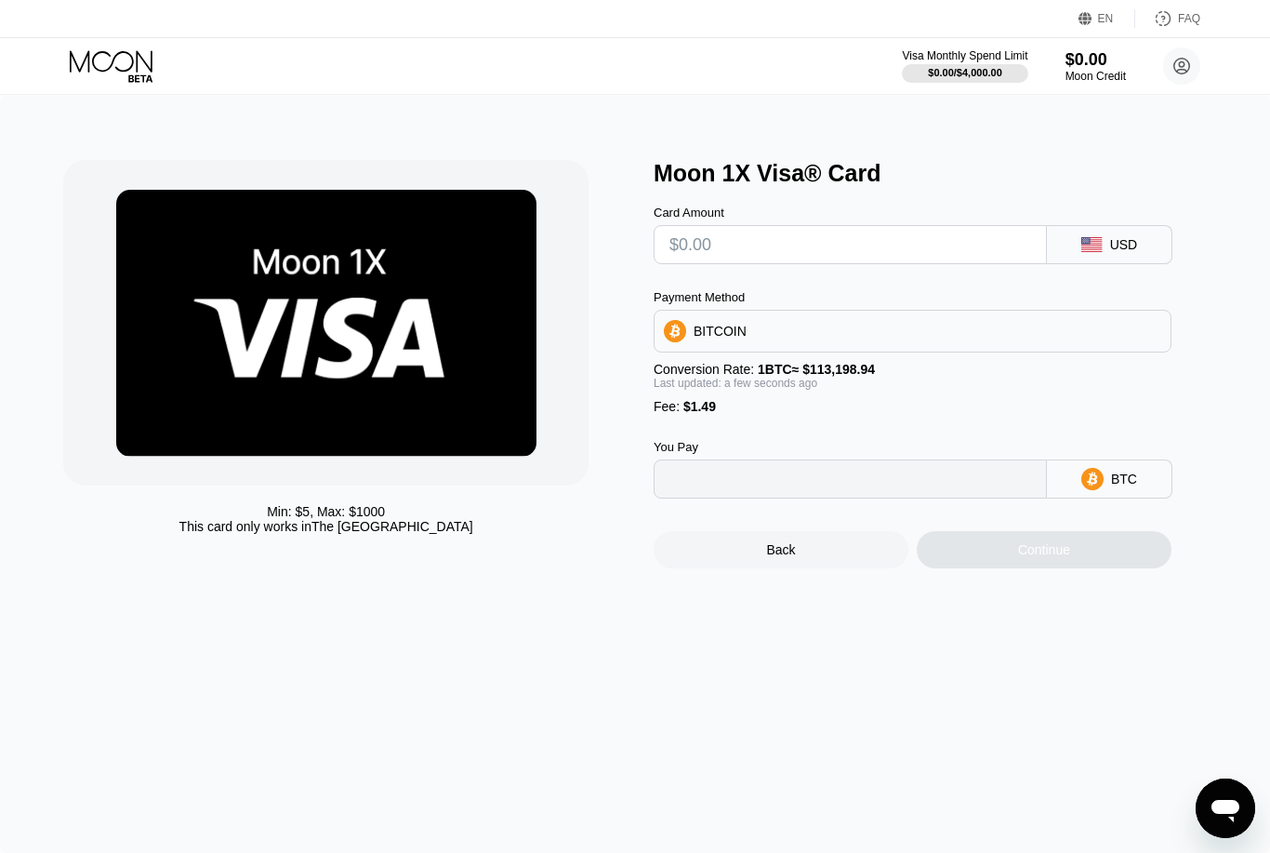
type input "0"
click at [787, 245] on input "text" at bounding box center [850, 244] width 362 height 37
type input "$5"
type input "0.00005734"
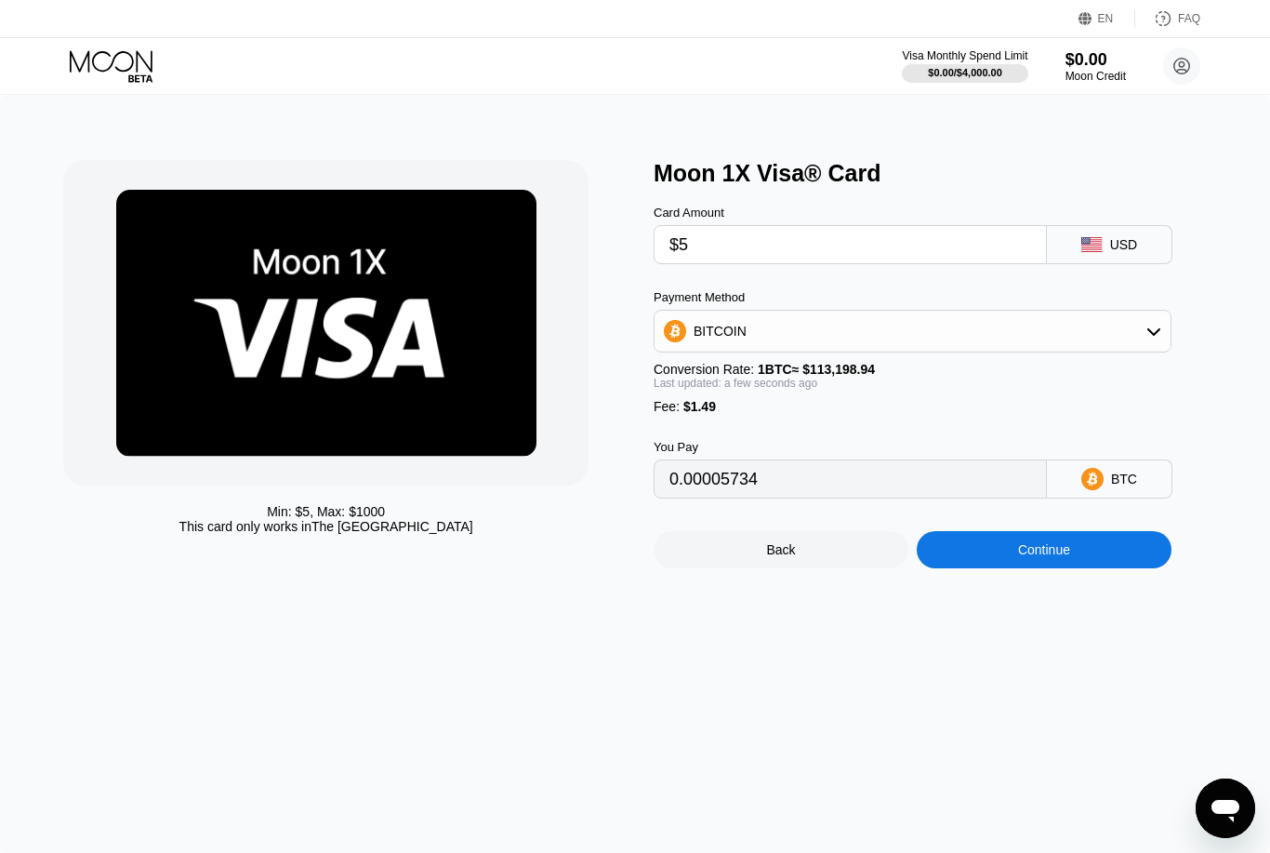
click at [957, 561] on div "Continue" at bounding box center [1044, 549] width 255 height 37
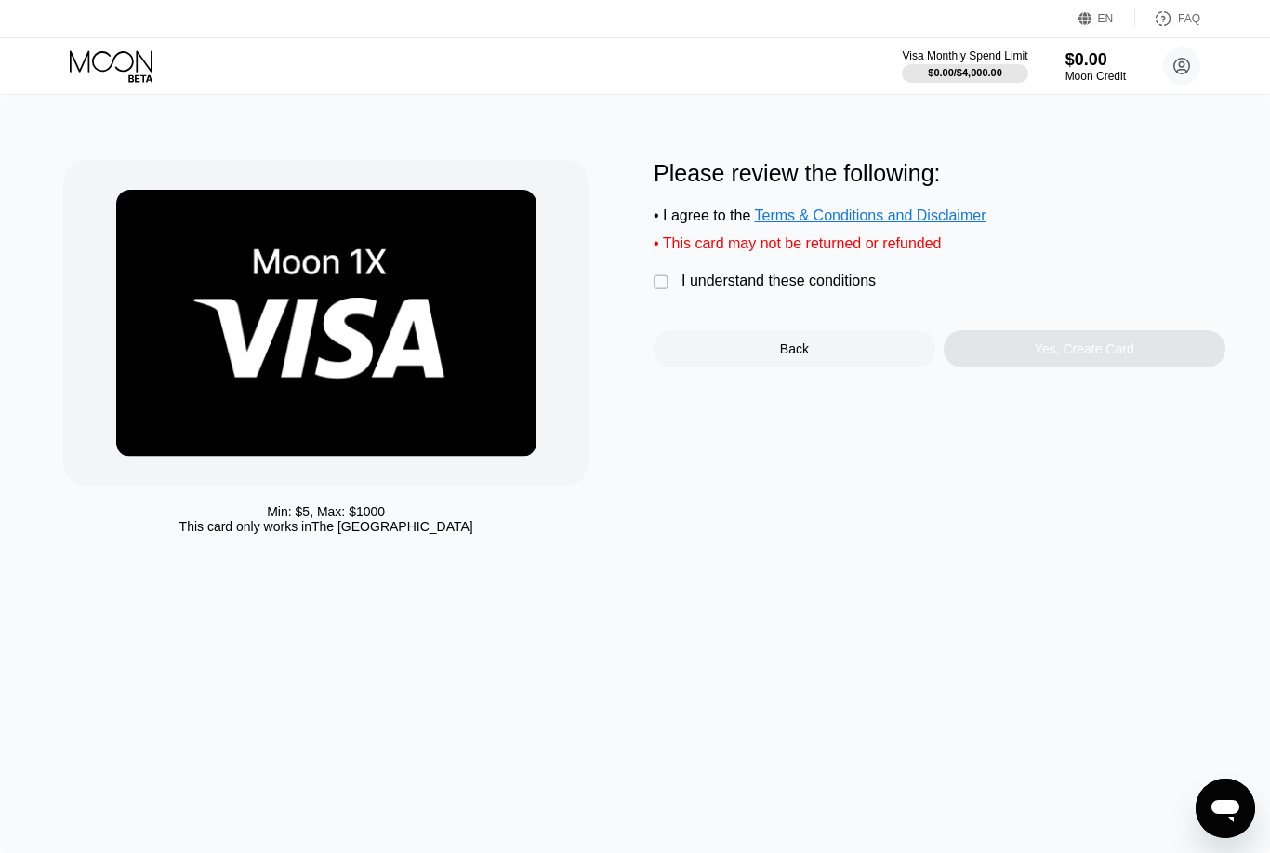
click at [708, 287] on div "I understand these conditions" at bounding box center [779, 280] width 194 height 17
click at [986, 357] on div "Yes, Create Card" at bounding box center [1085, 348] width 282 height 37
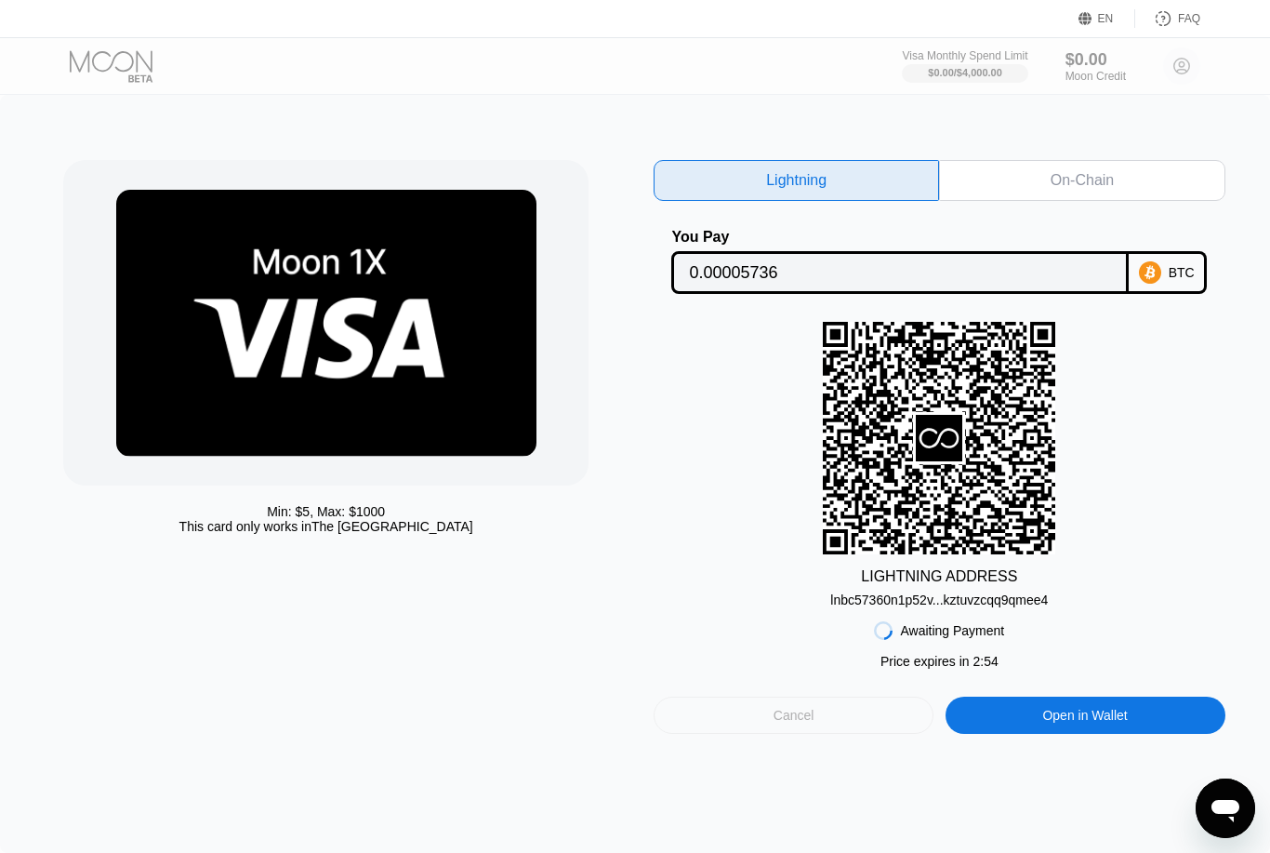
click at [859, 724] on div "Cancel" at bounding box center [794, 714] width 280 height 37
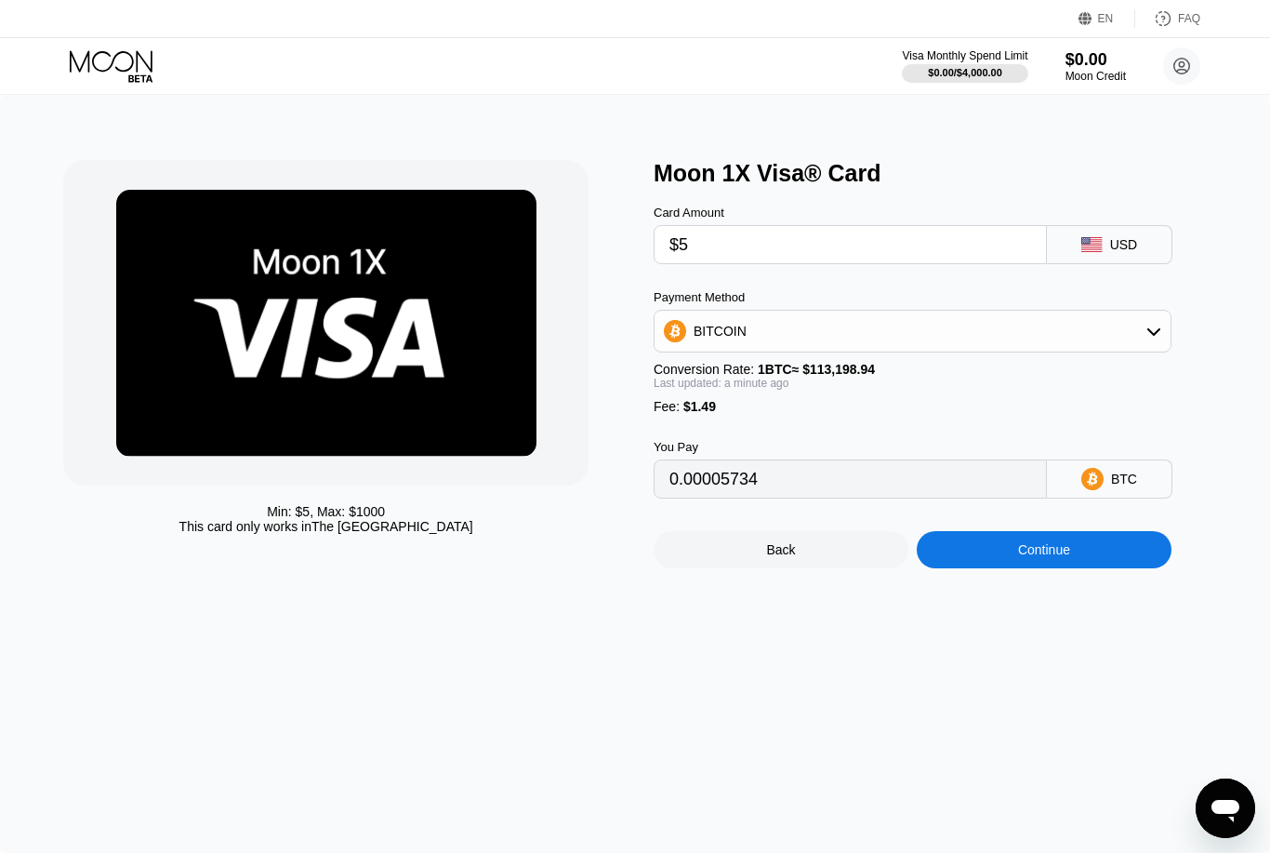
click at [828, 564] on div "Back" at bounding box center [781, 549] width 255 height 37
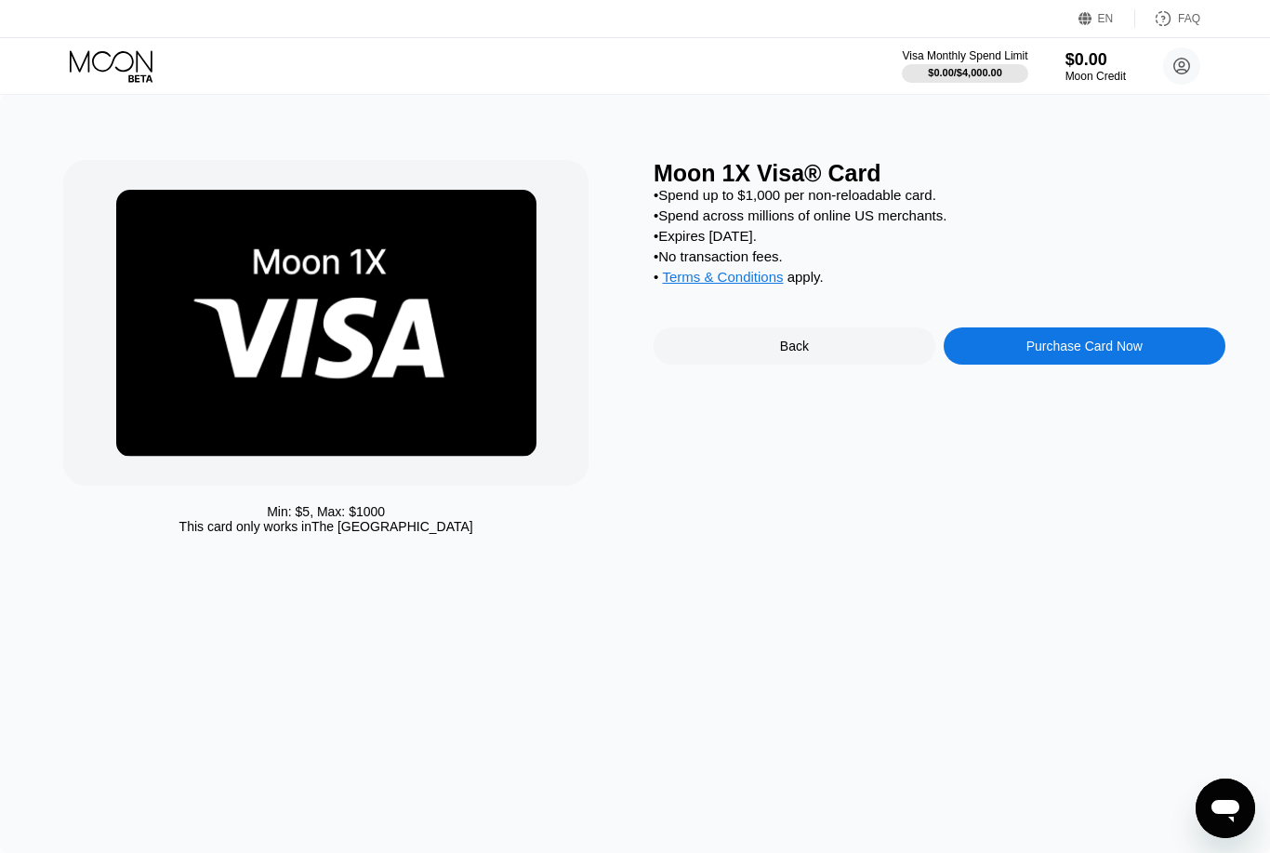
click at [838, 356] on div "Back" at bounding box center [795, 345] width 282 height 37
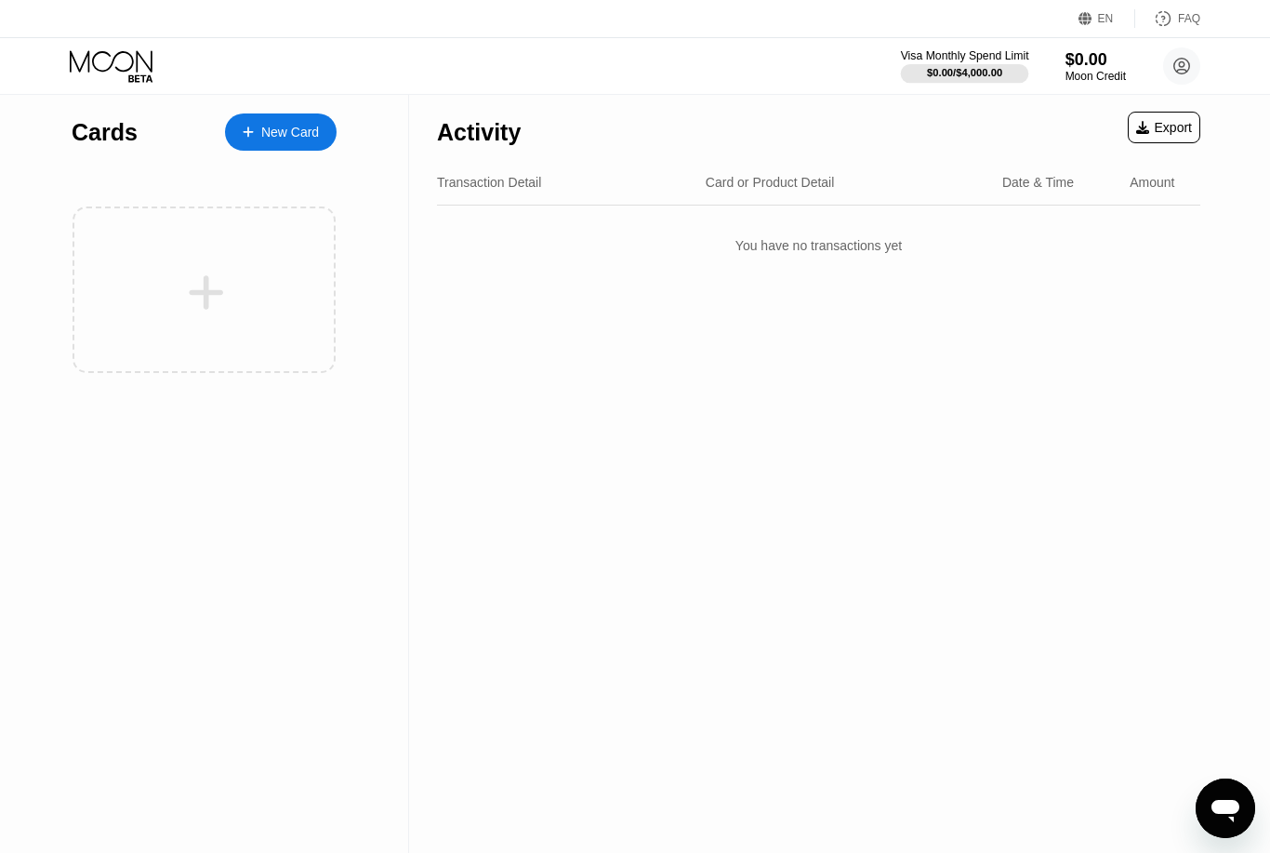
click at [1003, 60] on div "Visa Monthly Spend Limit" at bounding box center [965, 55] width 128 height 13
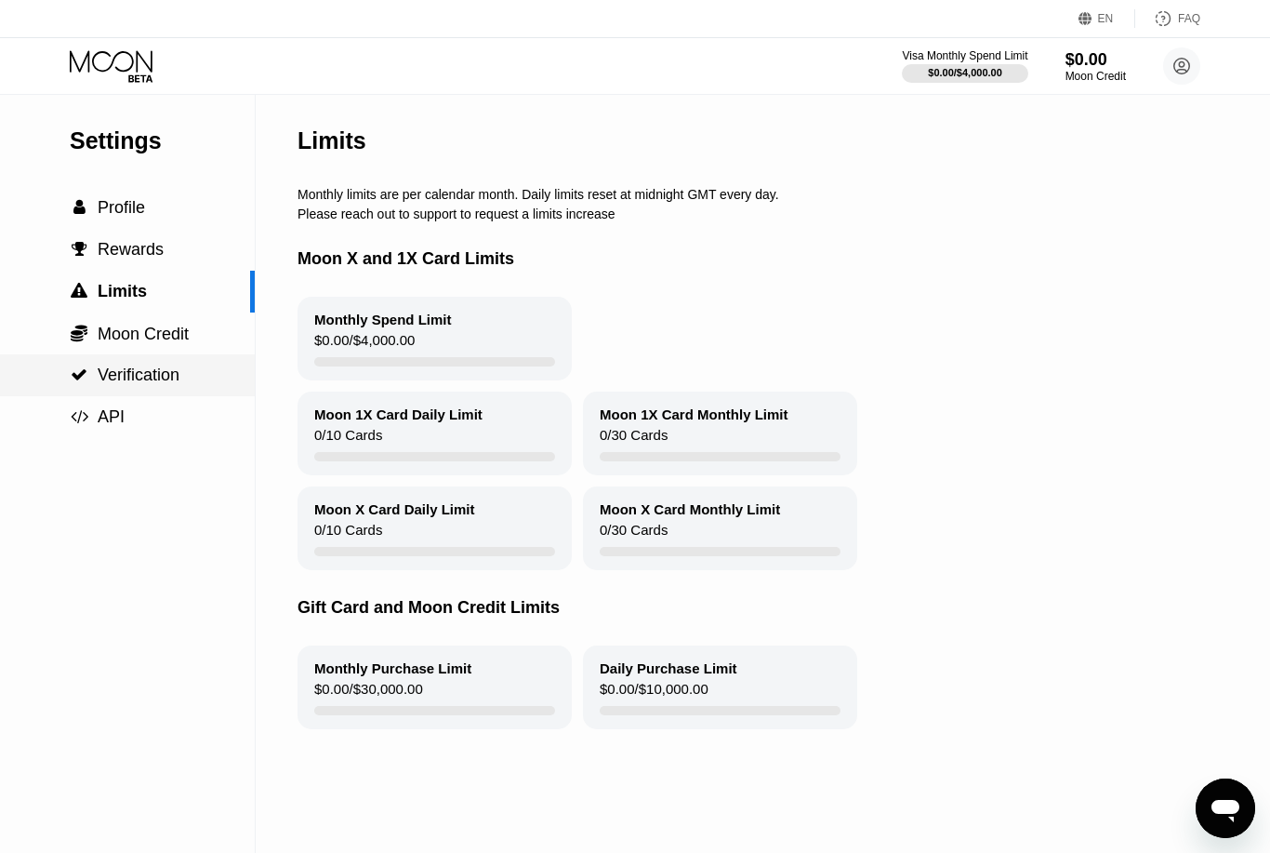
click at [165, 375] on span "Verification" at bounding box center [139, 374] width 82 height 19
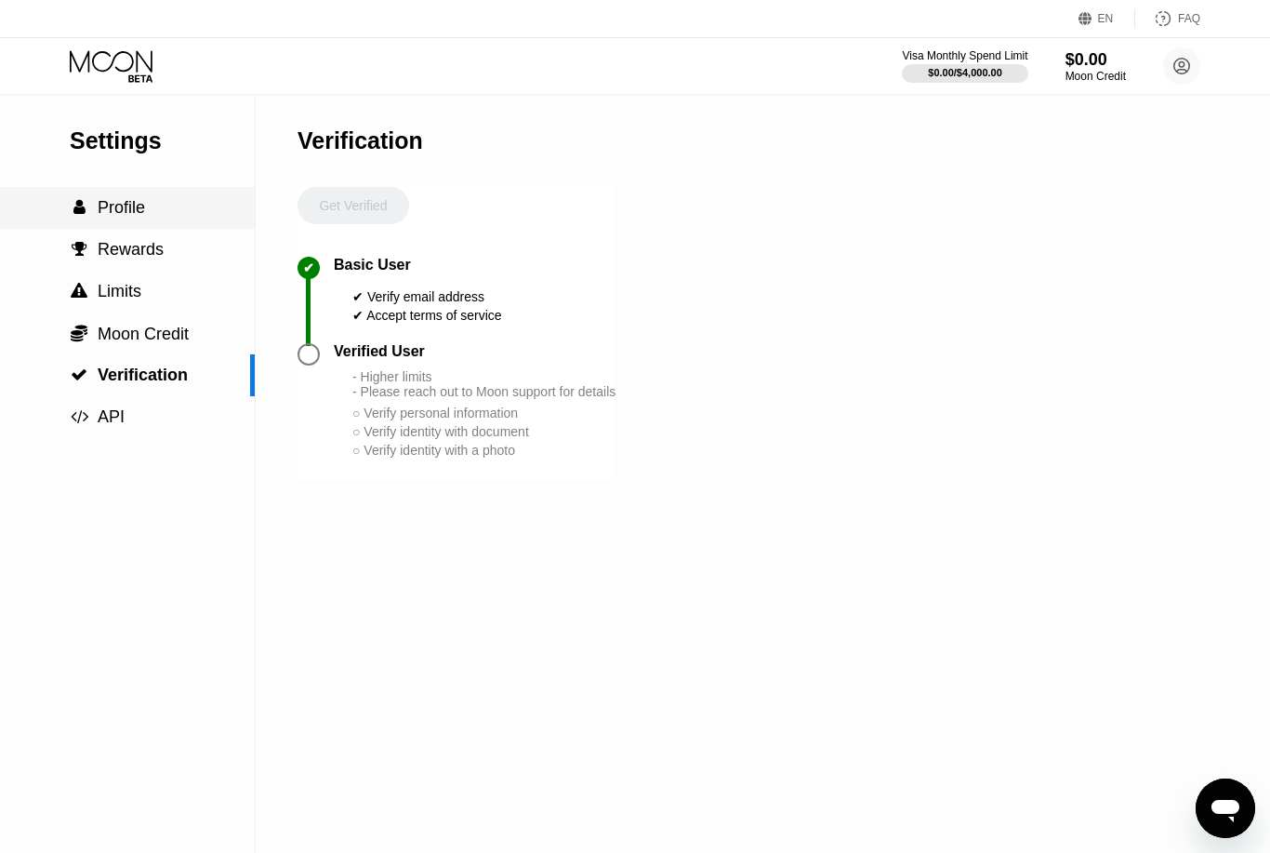
click at [129, 213] on span "Profile" at bounding box center [121, 207] width 47 height 19
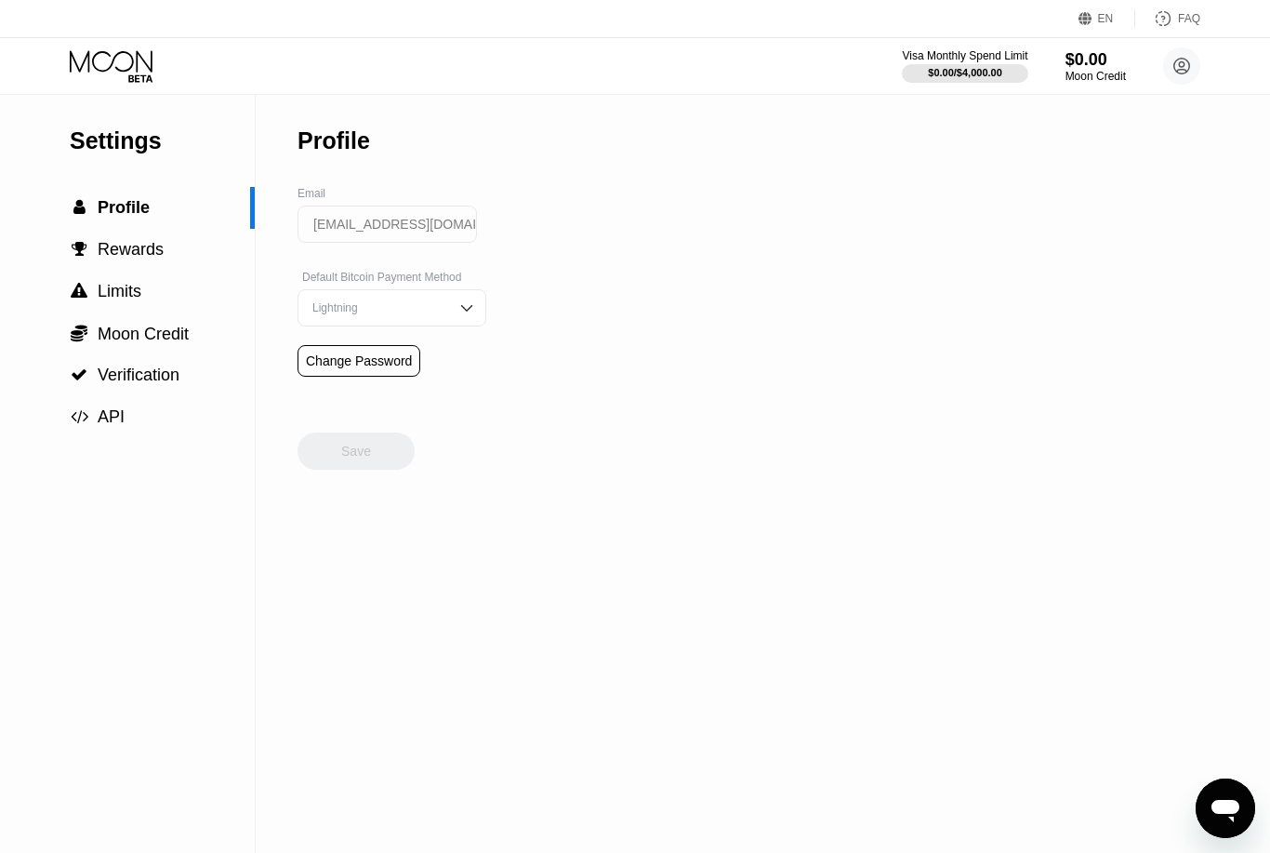
click at [457, 317] on img at bounding box center [466, 307] width 19 height 19
click at [435, 389] on div "On-Chain" at bounding box center [392, 382] width 168 height 13
click at [369, 459] on div "Save" at bounding box center [356, 451] width 30 height 17
click at [156, 258] on span "Rewards" at bounding box center [131, 249] width 66 height 19
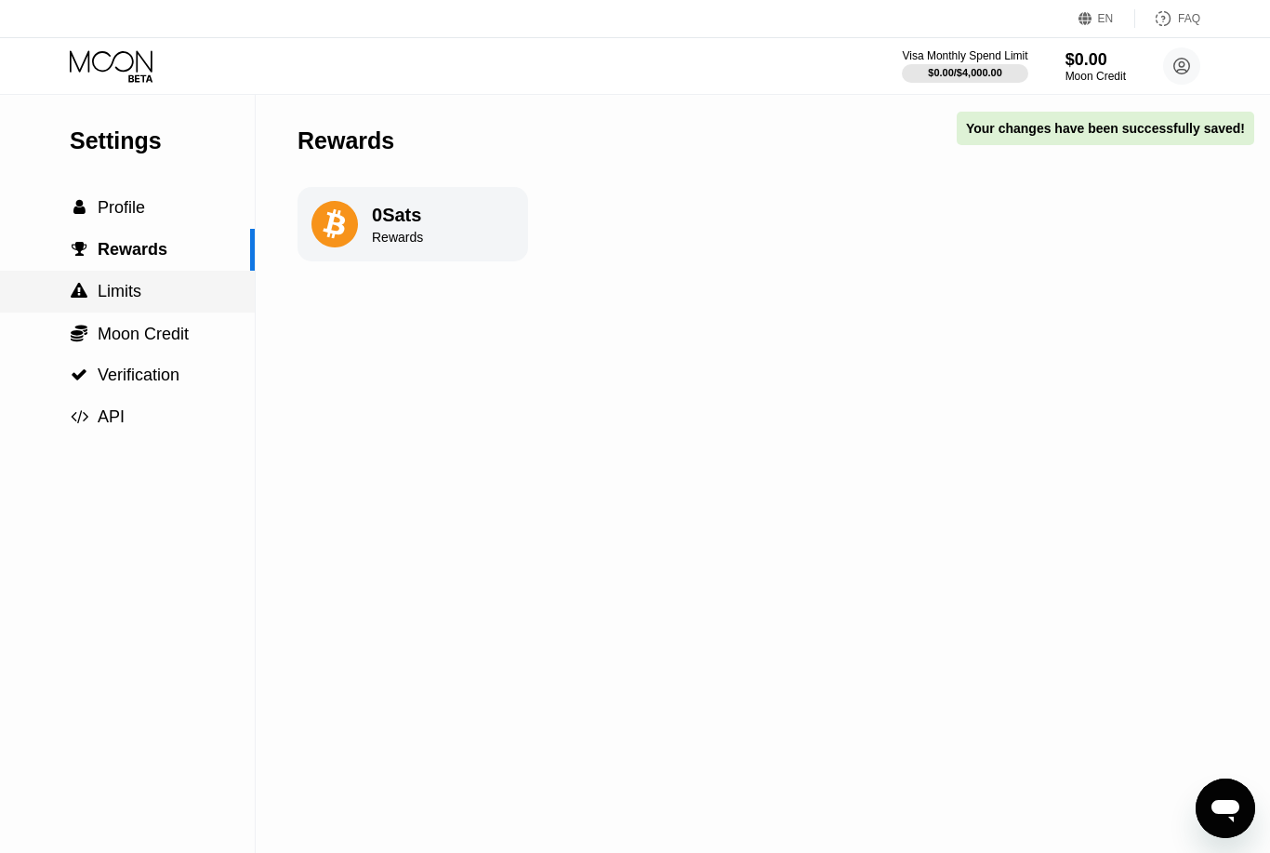
click at [155, 297] on div " Limits" at bounding box center [127, 292] width 255 height 20
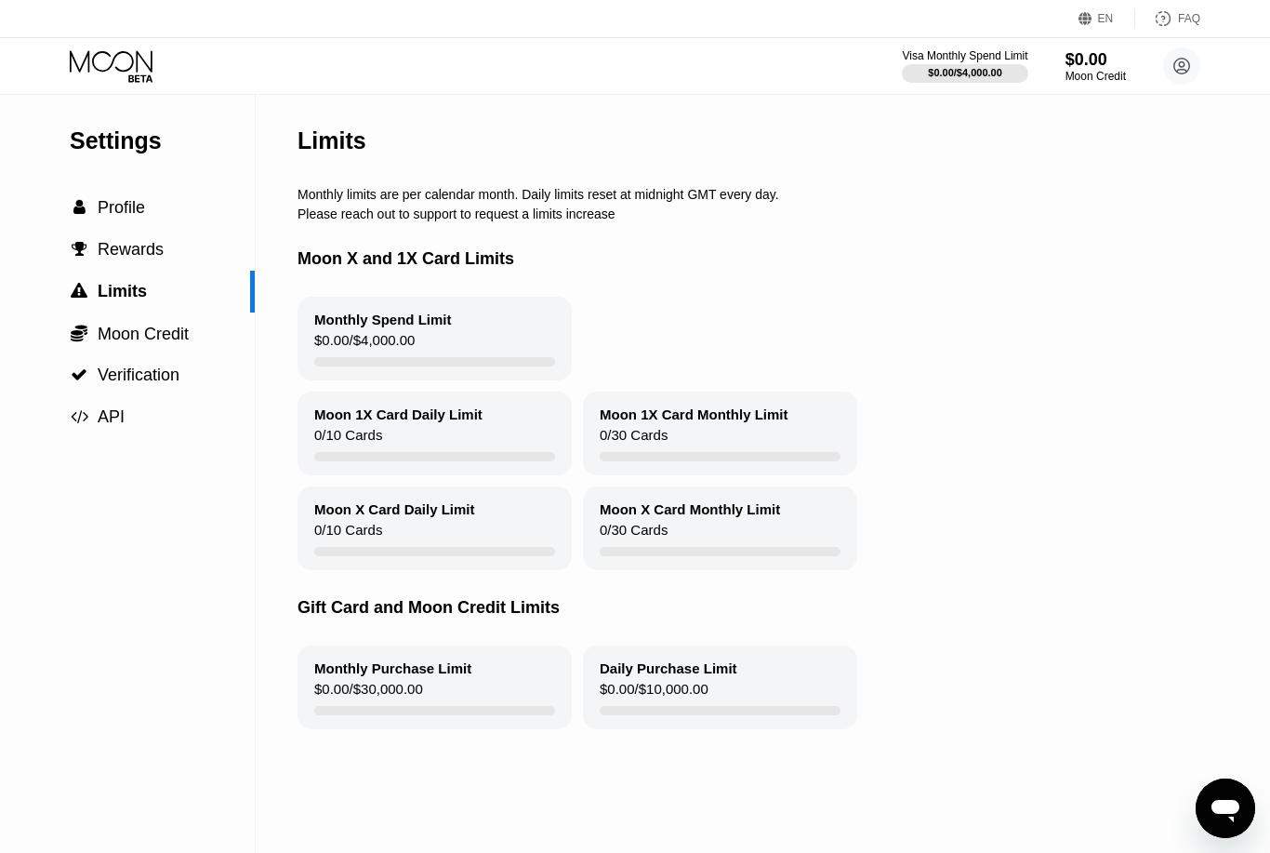
click at [128, 56] on icon at bounding box center [113, 66] width 86 height 33
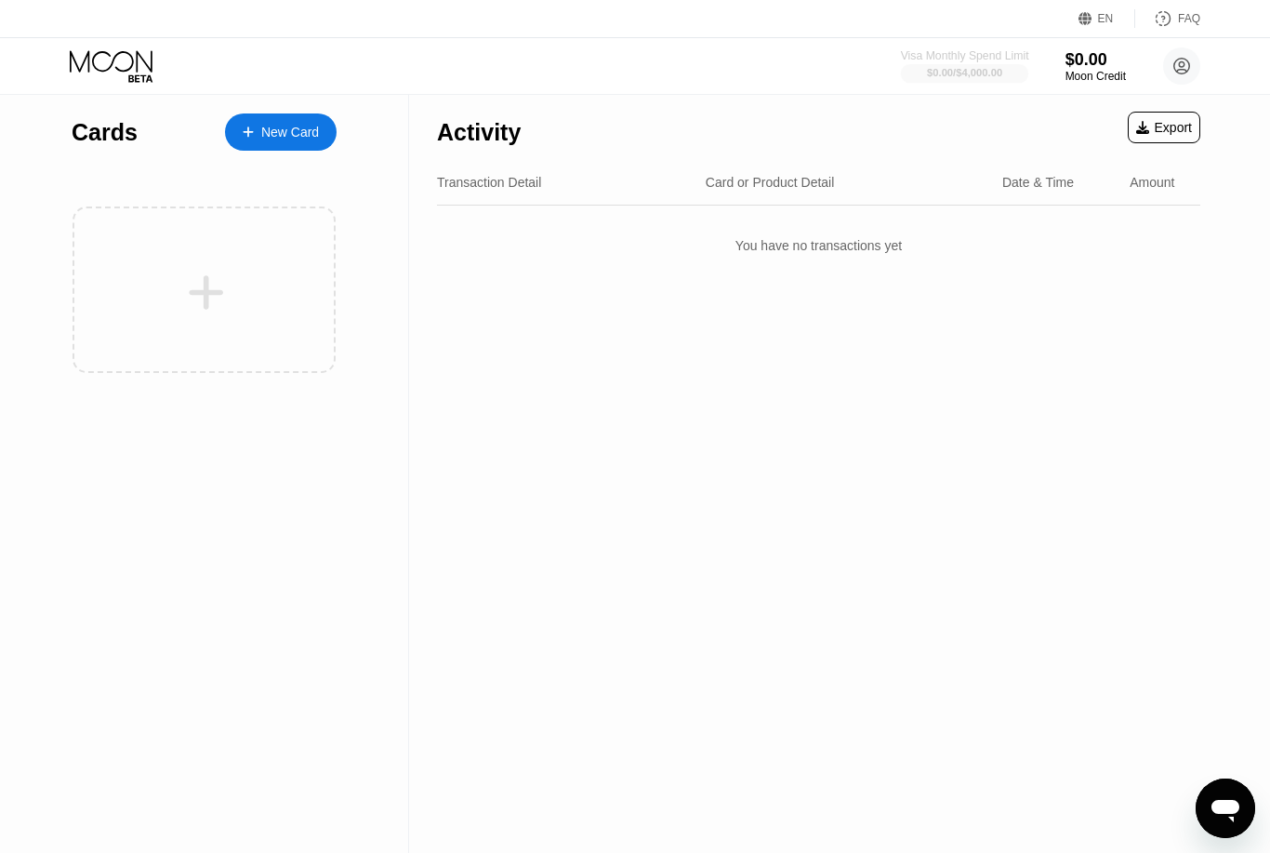
click at [997, 68] on div "$0.00 / $4,000.00" at bounding box center [964, 72] width 75 height 11
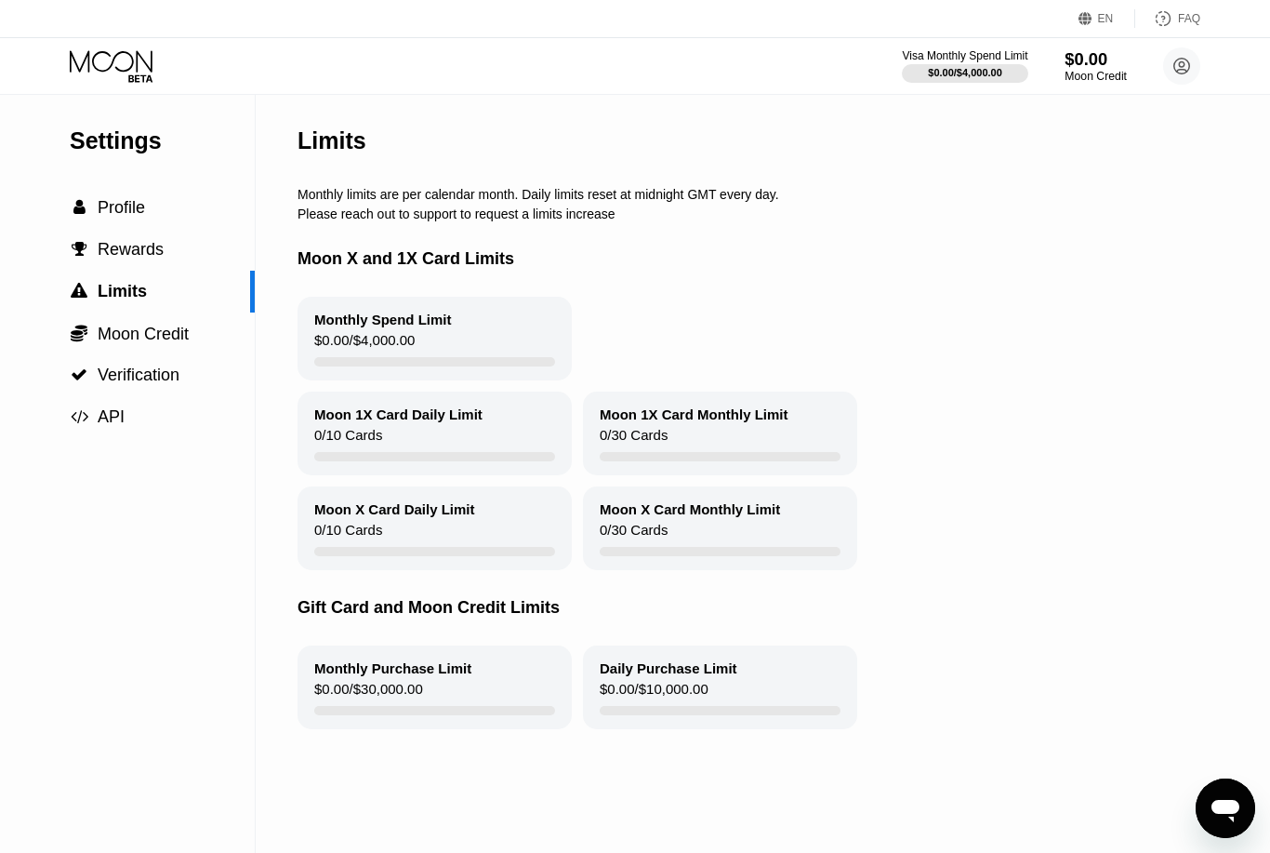
click at [1121, 75] on div "Moon Credit" at bounding box center [1096, 76] width 62 height 13
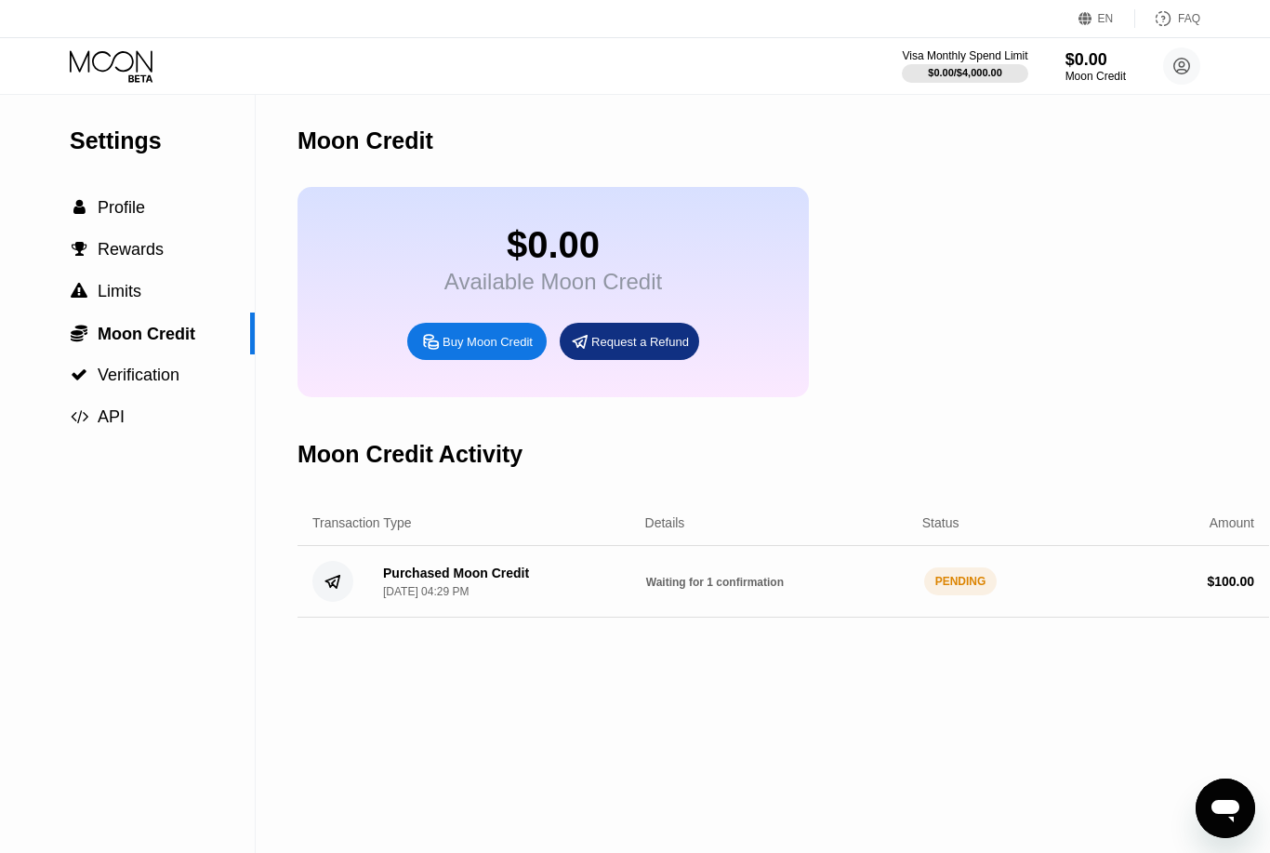
click at [974, 595] on div "PENDING" at bounding box center [960, 581] width 73 height 28
click at [953, 591] on div "PENDING" at bounding box center [960, 581] width 73 height 28
click at [706, 581] on div "Purchased Moon Credit Aug 20, 2025, 04:29 PM Waiting for 1 confirmation PENDING…" at bounding box center [784, 582] width 972 height 72
click at [706, 589] on span "Waiting for 1 confirmation" at bounding box center [715, 582] width 138 height 13
click at [469, 596] on div "[DATE] 04:29 PM" at bounding box center [426, 591] width 86 height 13
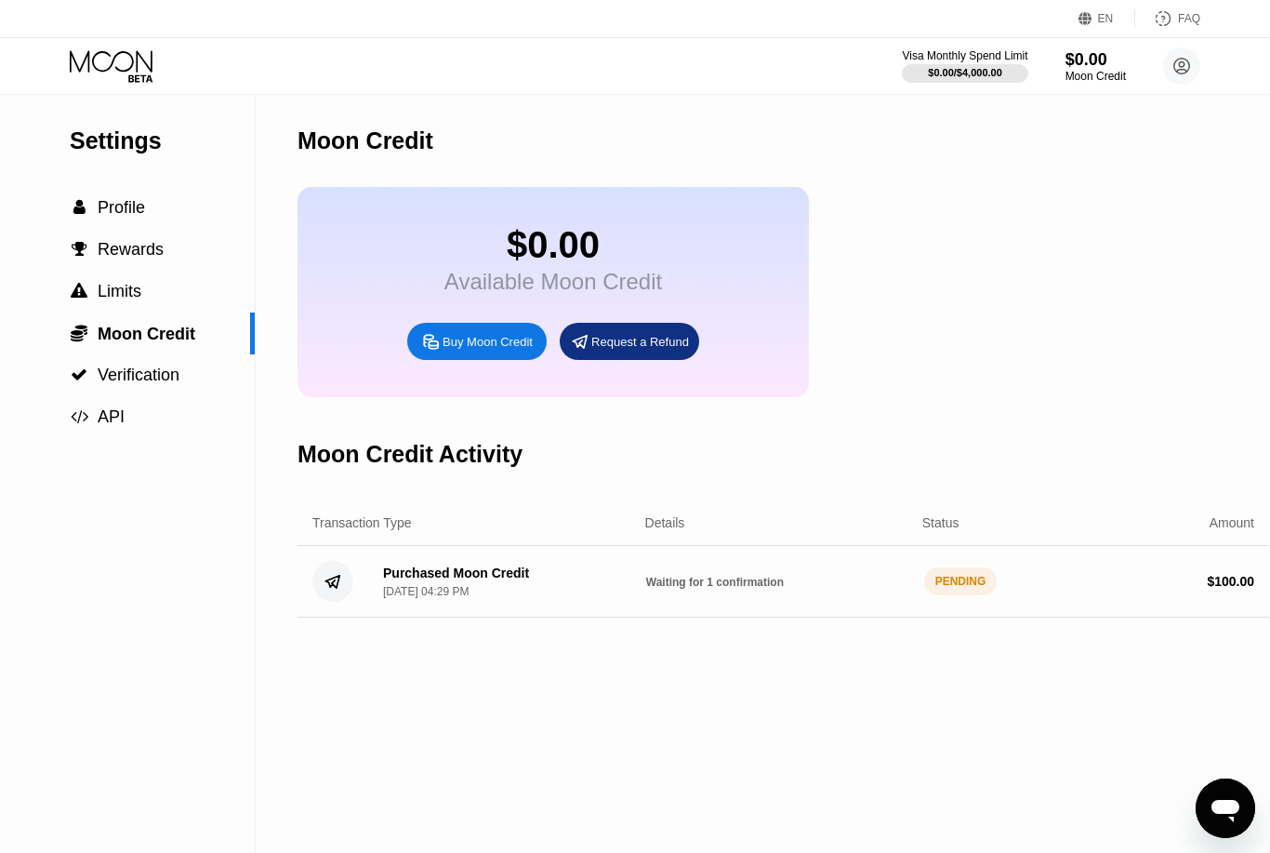
click at [338, 599] on circle at bounding box center [332, 581] width 41 height 41
click at [127, 37] on div "EN Language Select an item Save FAQ" at bounding box center [635, 19] width 1270 height 38
click at [124, 56] on icon at bounding box center [113, 66] width 86 height 33
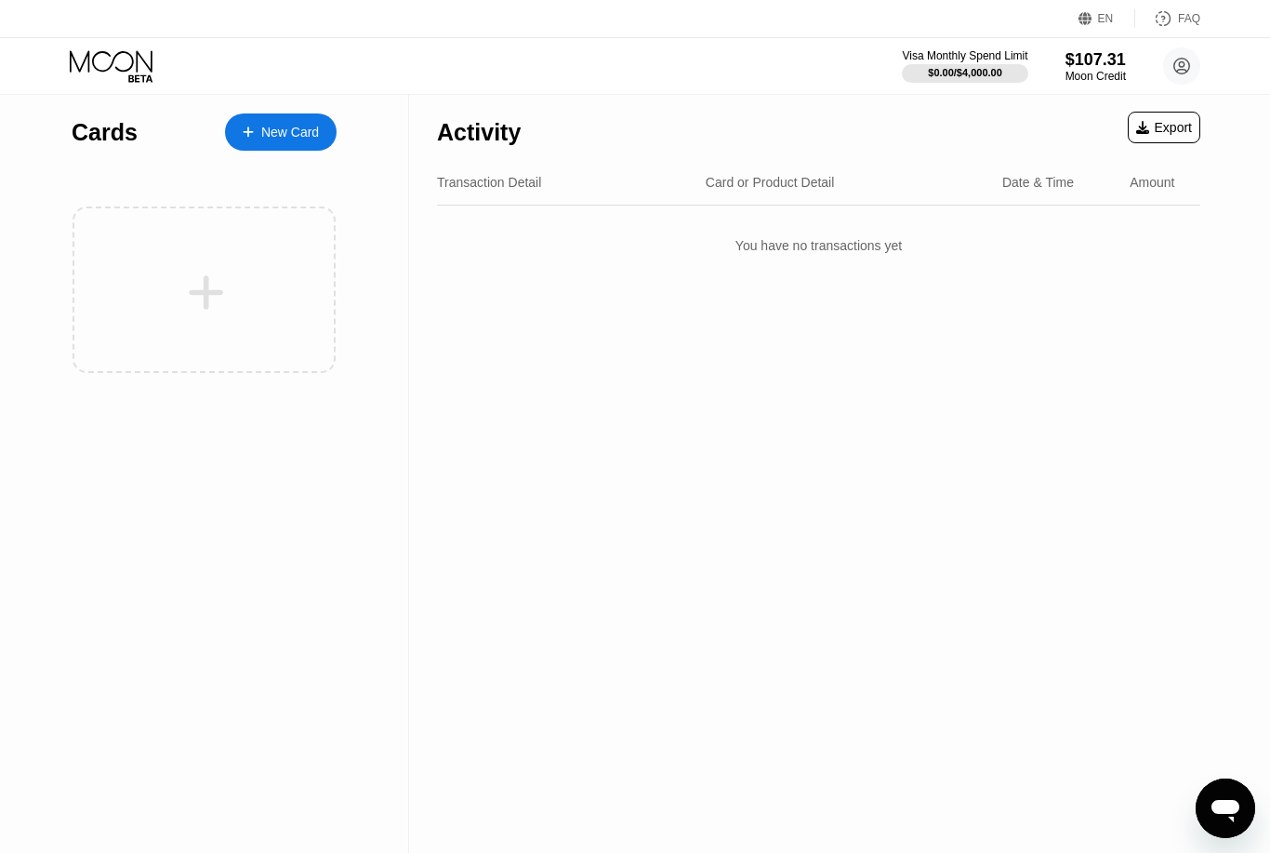
click at [276, 147] on div "New Card" at bounding box center [281, 131] width 112 height 37
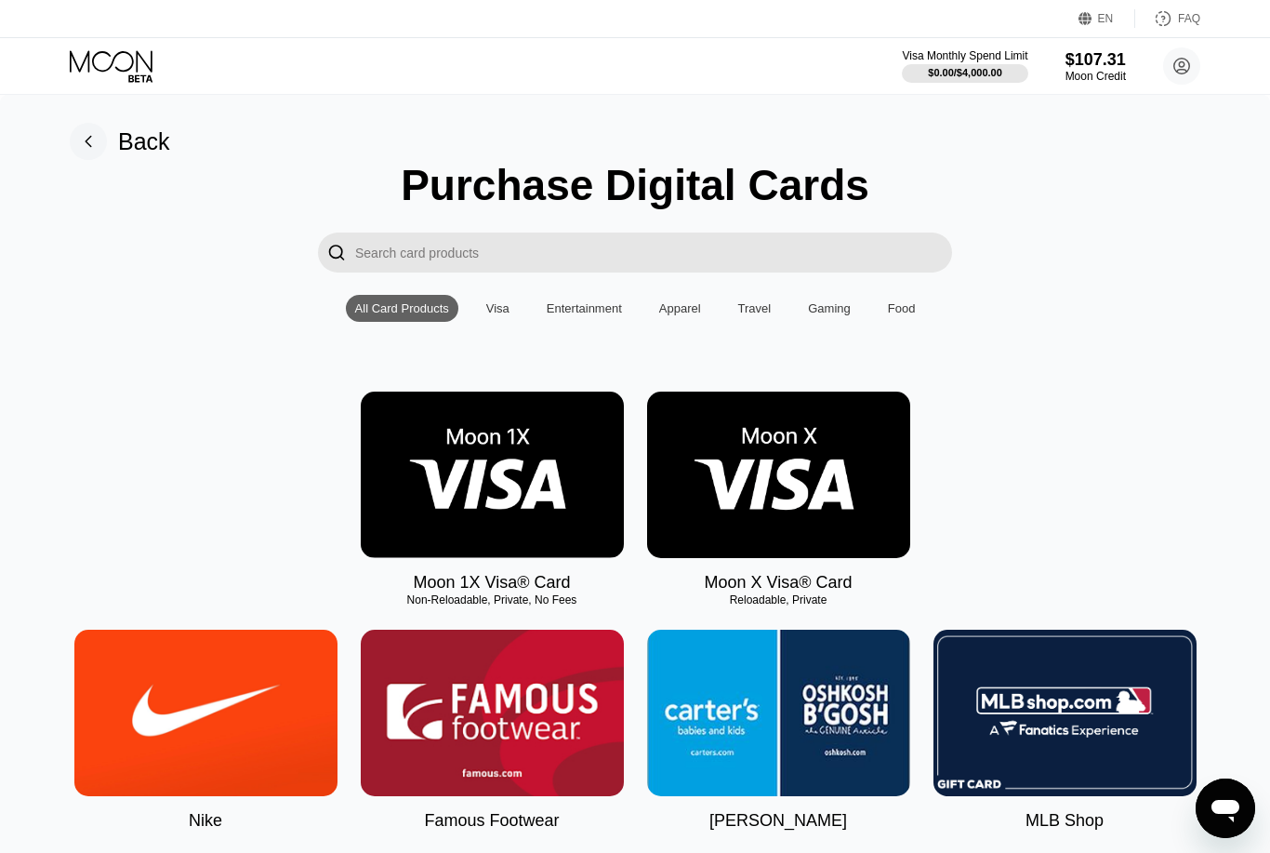
click at [587, 511] on img at bounding box center [492, 474] width 263 height 166
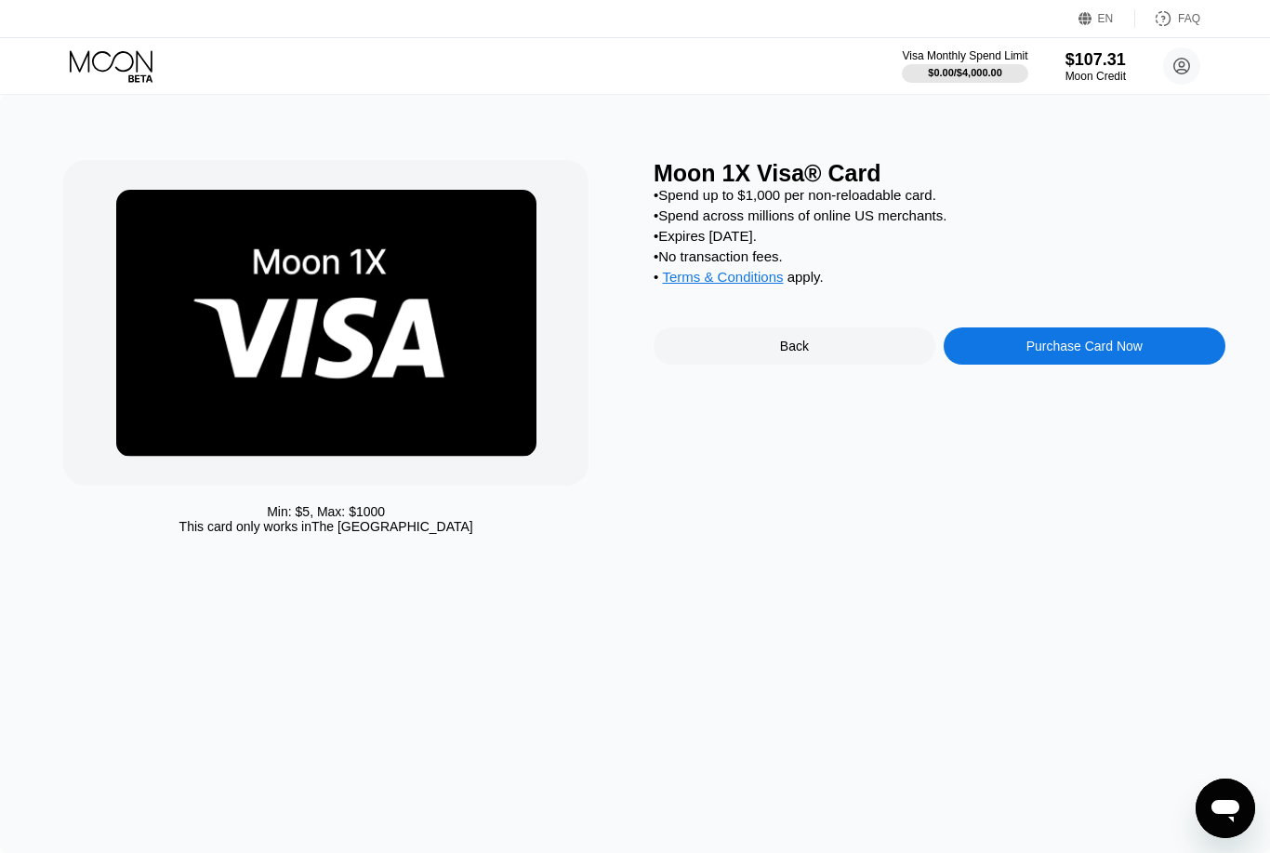
click at [1040, 353] on div "Purchase Card Now" at bounding box center [1084, 345] width 116 height 15
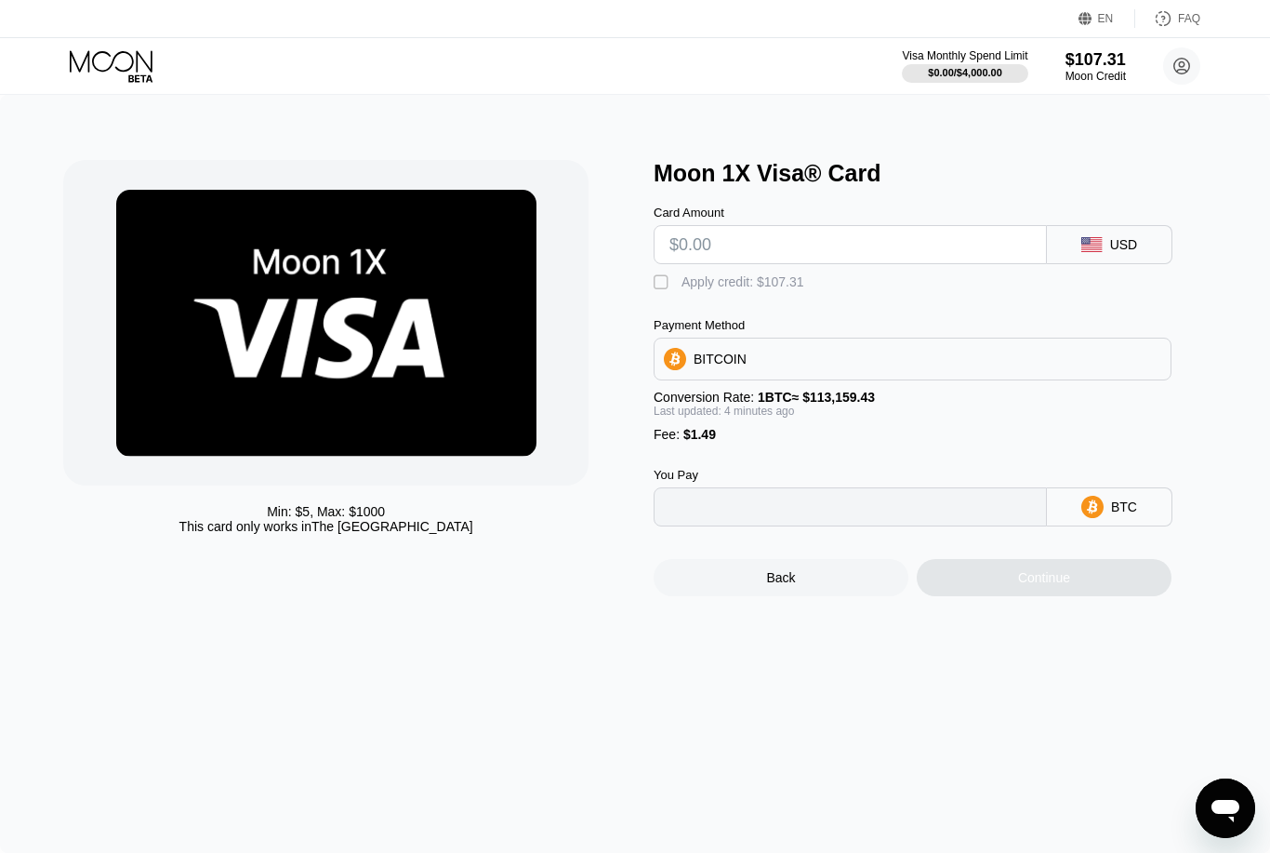
type input "0"
click at [830, 252] on input "text" at bounding box center [850, 244] width 362 height 37
type input "$5"
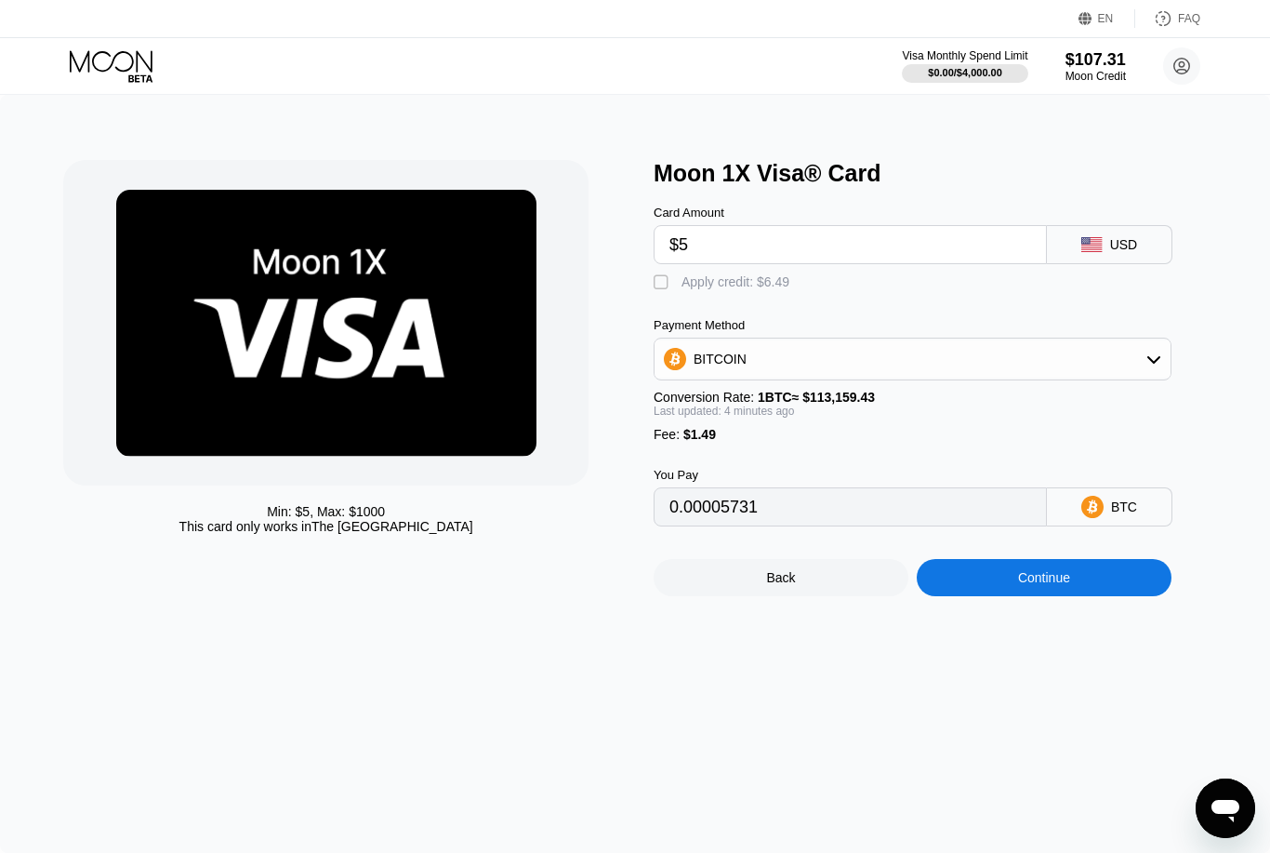
click at [658, 291] on div "" at bounding box center [663, 282] width 19 height 19
type input "0"
click at [752, 251] on input "$5" at bounding box center [850, 244] width 362 height 37
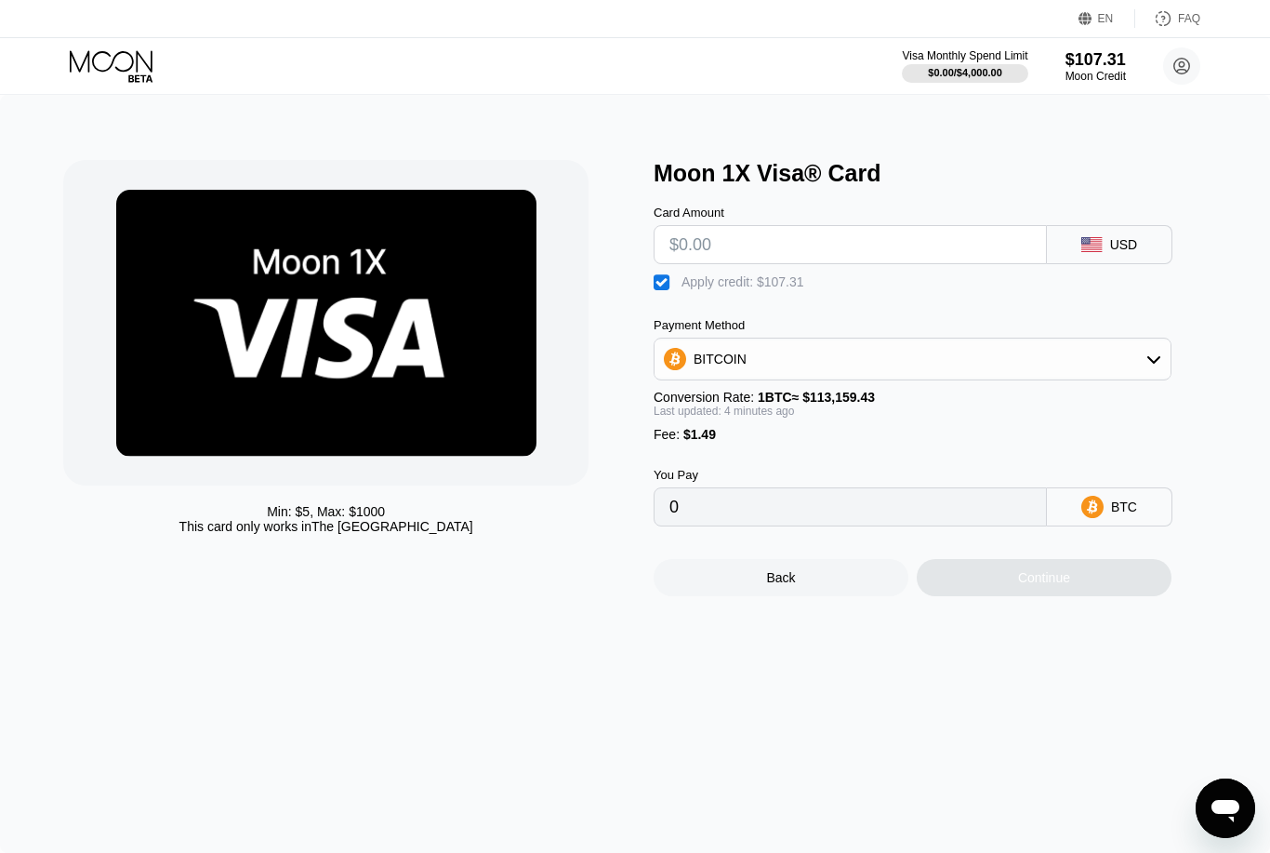
type input "$4"
type input "$5"
click at [1038, 585] on div "Continue" at bounding box center [1044, 577] width 52 height 15
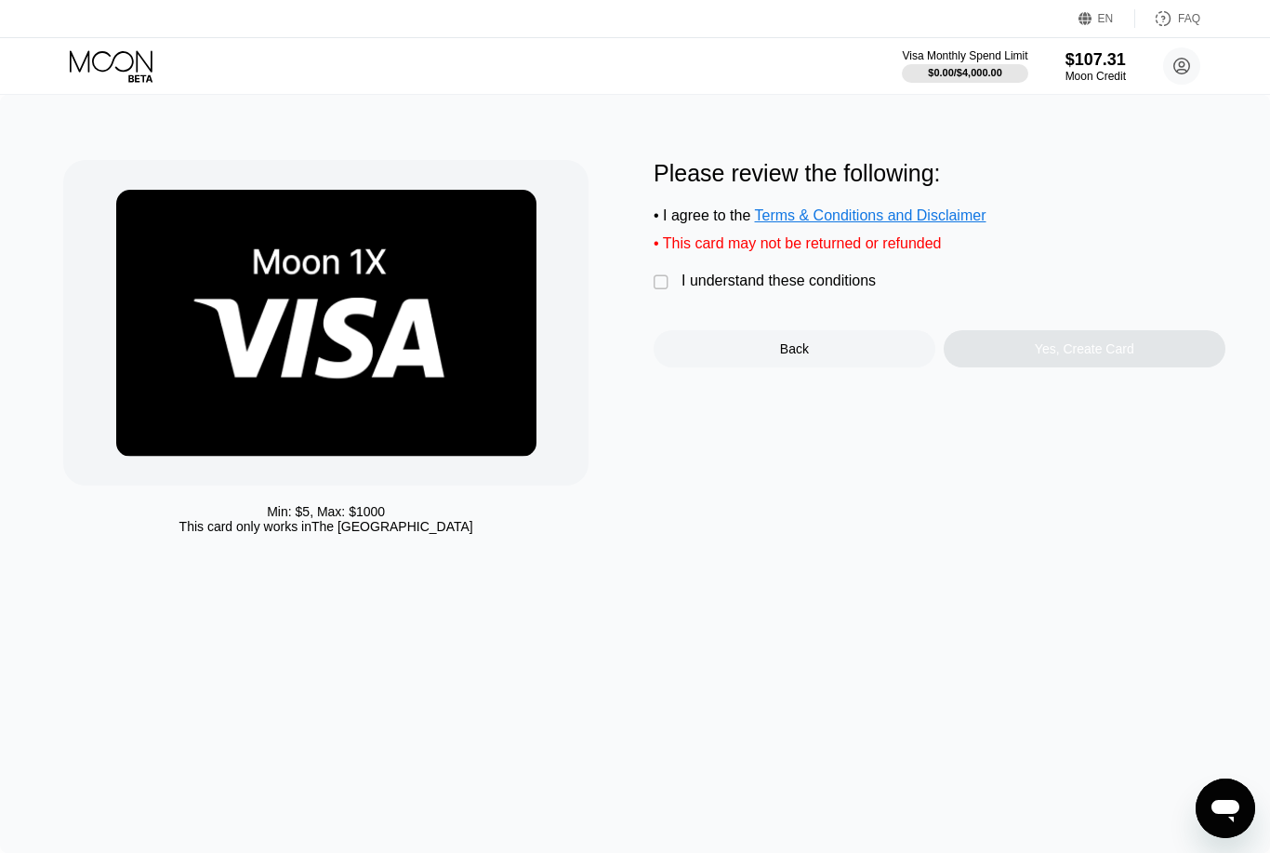
click at [758, 285] on div "I understand these conditions" at bounding box center [779, 280] width 194 height 17
click at [1131, 343] on div "Yes, Create Card" at bounding box center [1085, 348] width 282 height 37
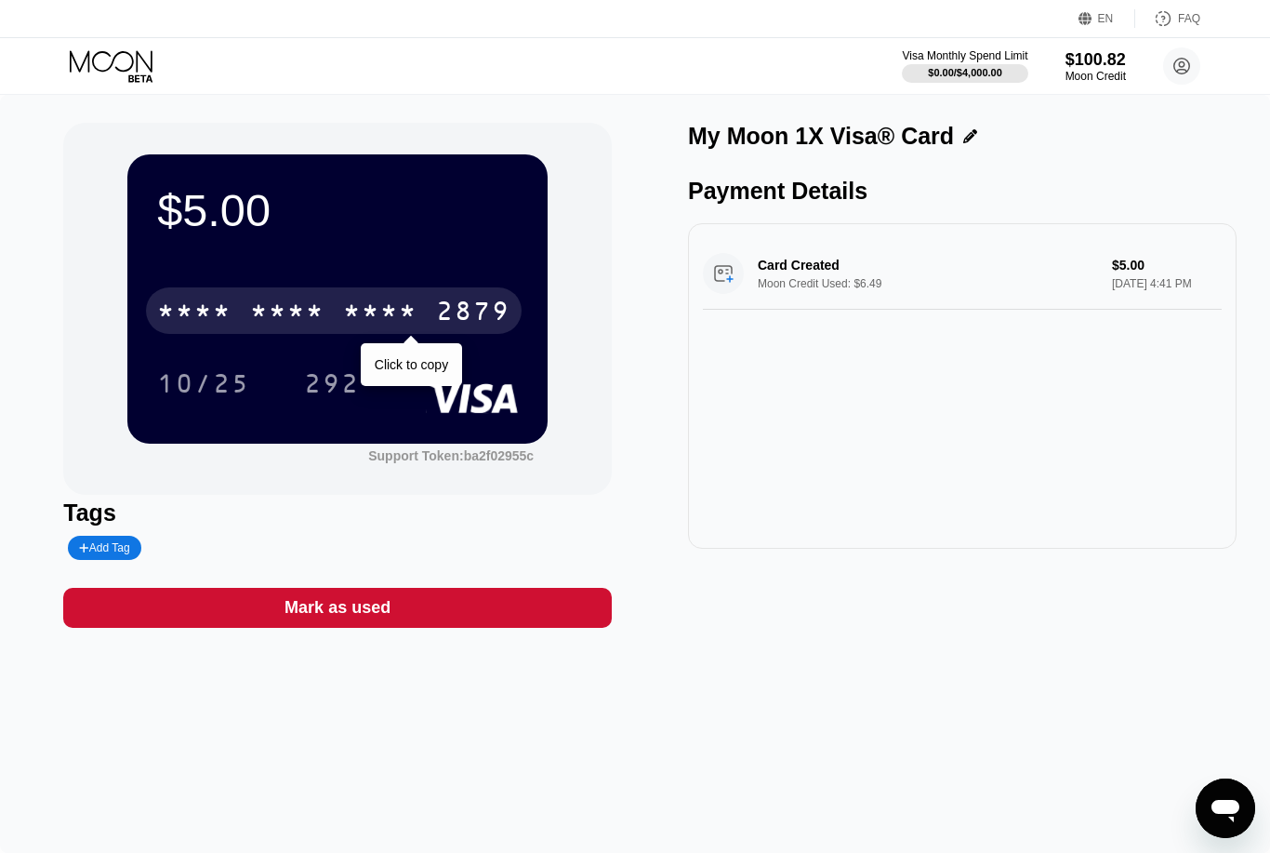
click at [474, 317] on div "2879" at bounding box center [473, 313] width 74 height 30
